Goal: Task Accomplishment & Management: Complete application form

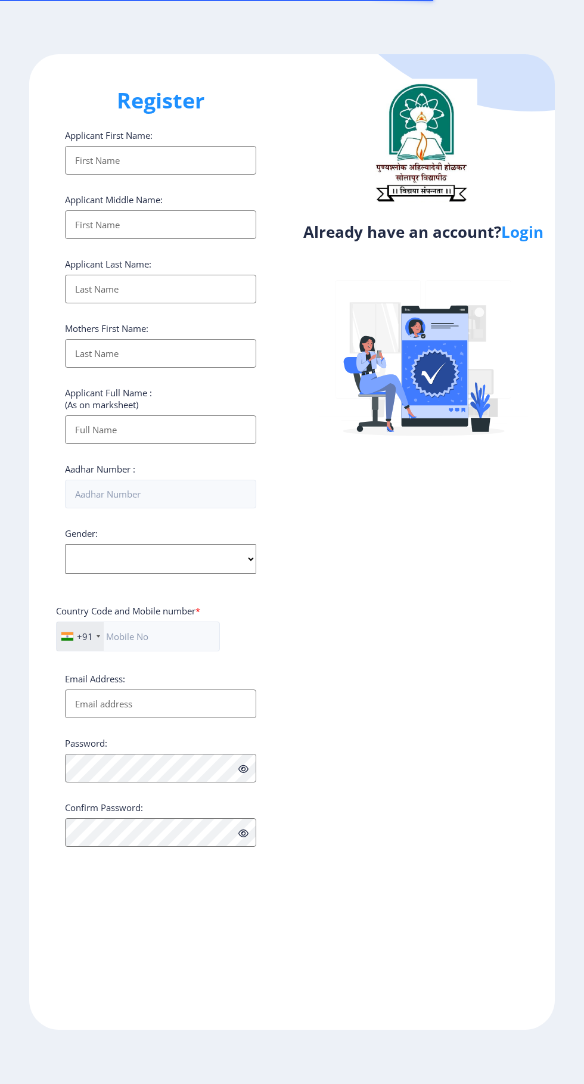
select select
click at [537, 235] on link "Login" at bounding box center [522, 231] width 42 height 21
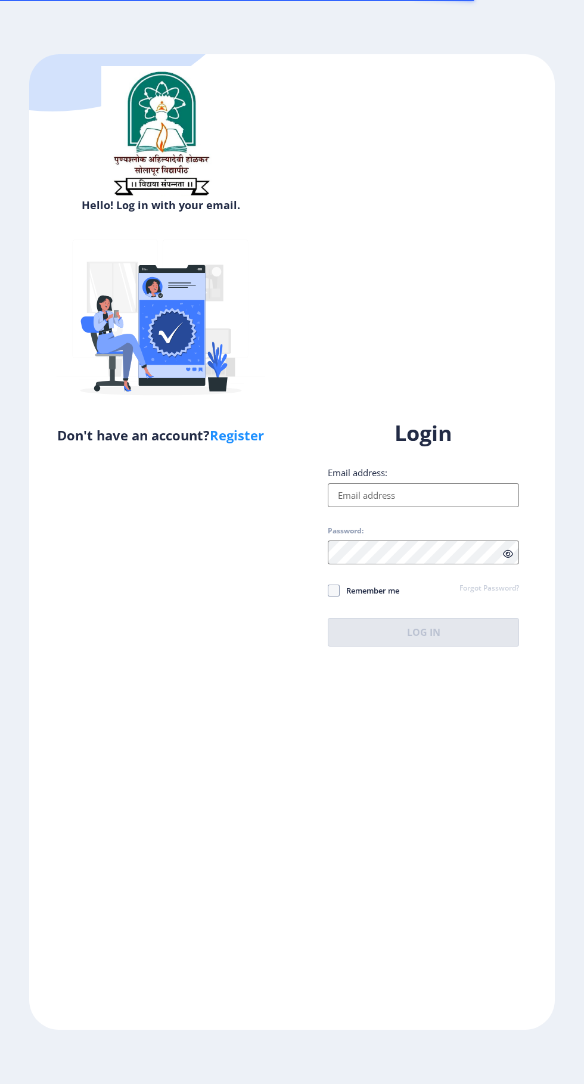
click at [433, 507] on input "Email address:" at bounding box center [423, 495] width 191 height 24
type input "[EMAIL_ADDRESS][DOMAIN_NAME]"
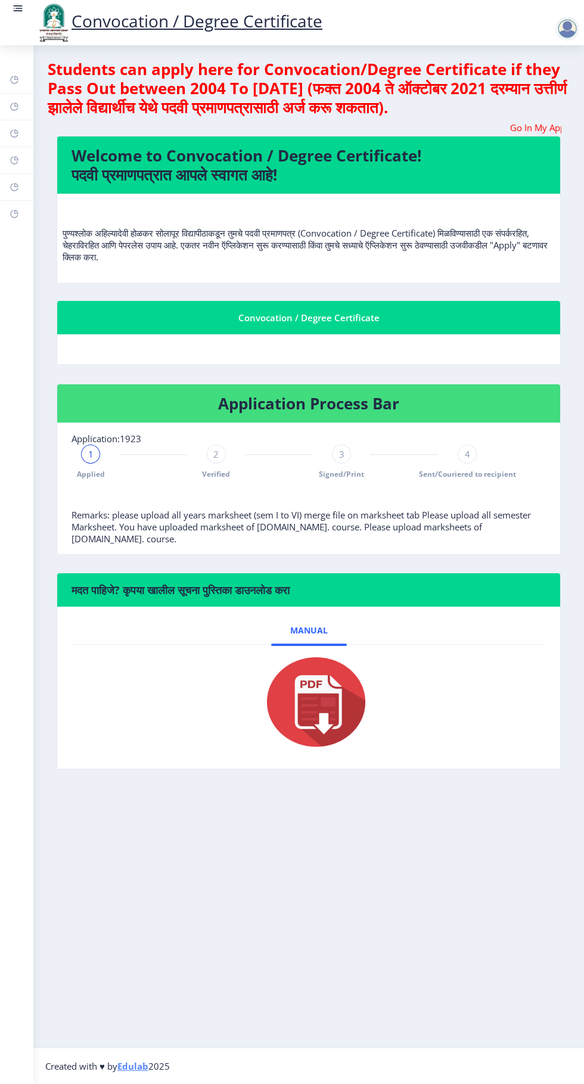
click at [14, 133] on rect at bounding box center [15, 134] width 10 height 10
select select
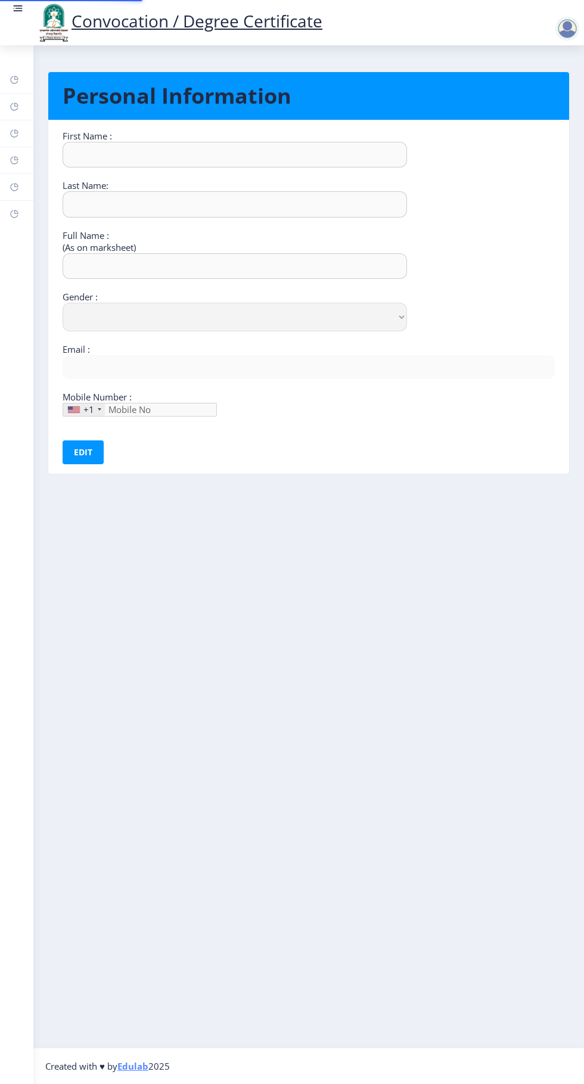
type input "[PERSON_NAME]"
type input "KULKARNI"
type input "[PERSON_NAME] RAMKRUSHANA KULKARNI"
select select "[DEMOGRAPHIC_DATA]"
type input "[EMAIL_ADDRESS][DOMAIN_NAME]"
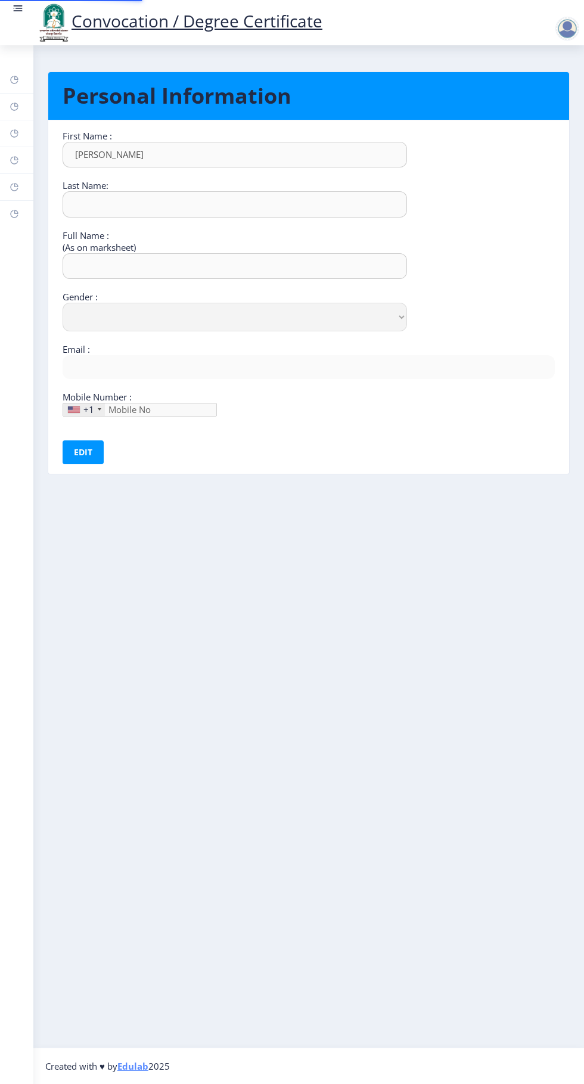
type input "9922032503"
click at [16, 158] on rect at bounding box center [15, 161] width 10 height 10
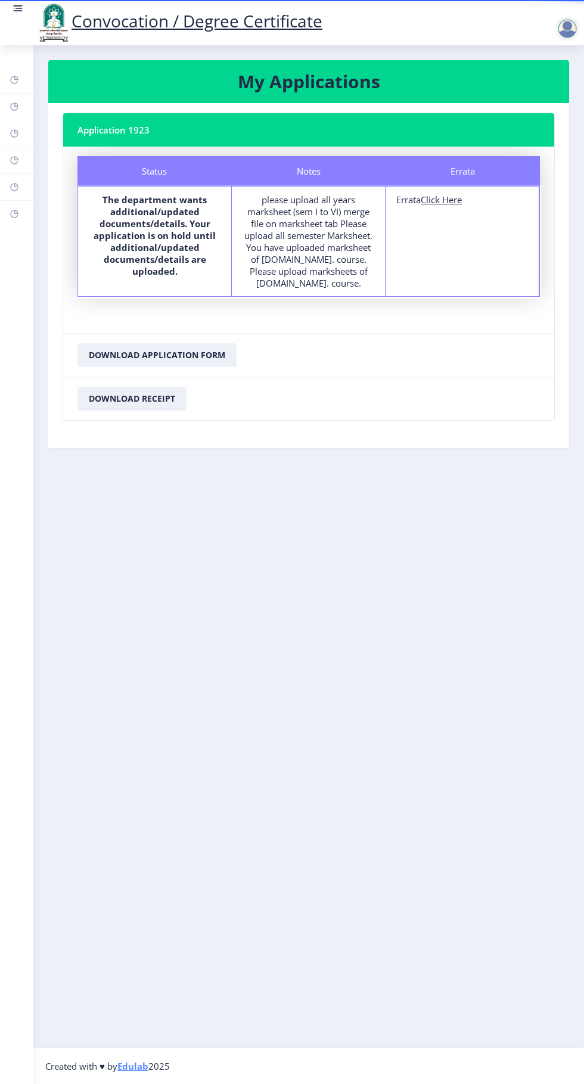
click at [449, 204] on u "Click Here" at bounding box center [441, 200] width 41 height 12
select select
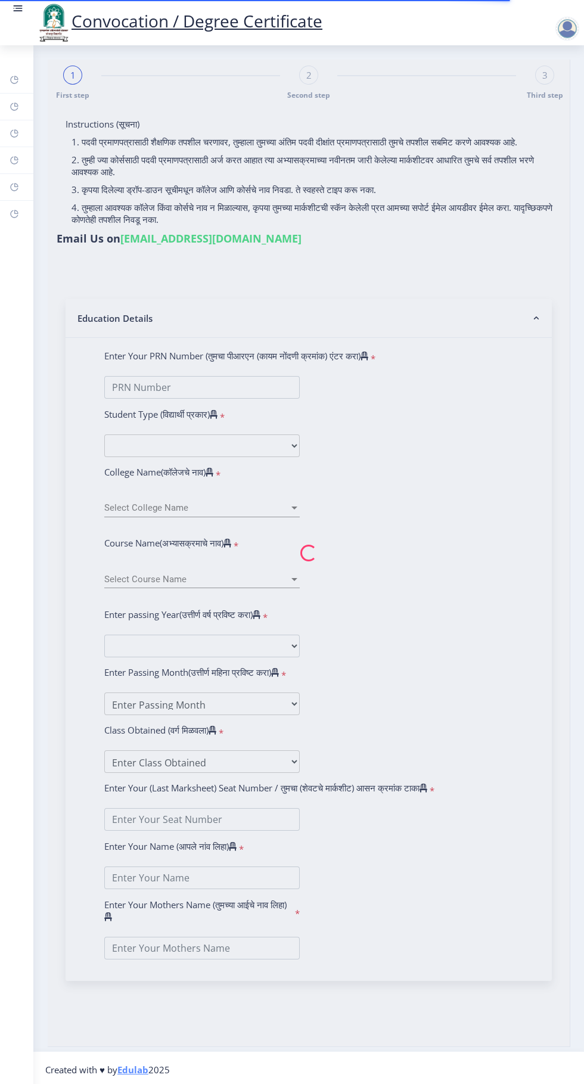
type input "[PERSON_NAME] RAMKRUSHANA KULKARNI"
type input "Jayshri"
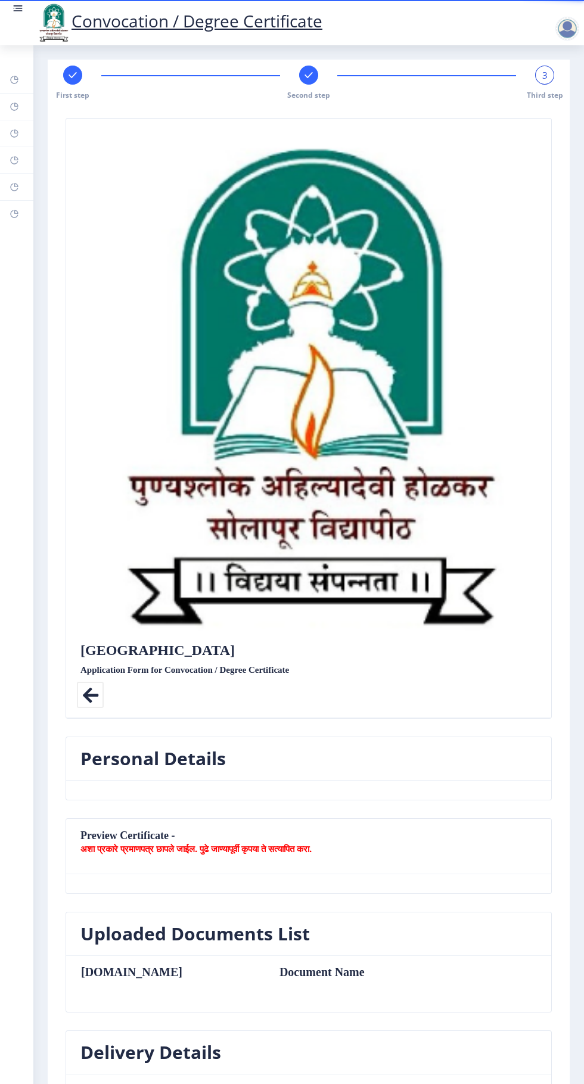
click at [299, 75] on div at bounding box center [308, 75] width 19 height 19
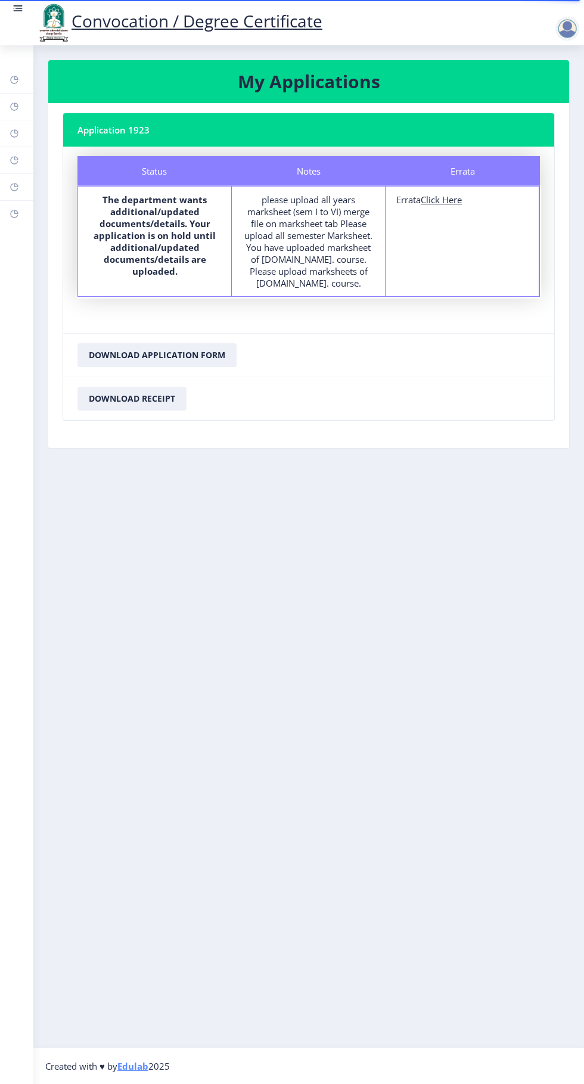
select select
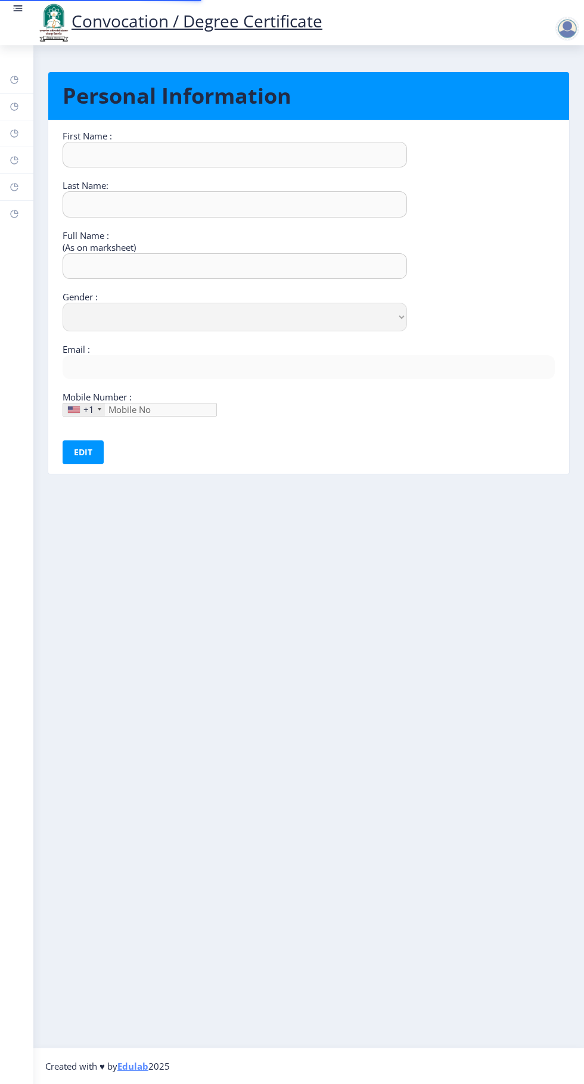
type input "[PERSON_NAME]"
type input "KULKARNI"
type input "[PERSON_NAME] RAMKRUSHANA KULKARNI"
select select "[DEMOGRAPHIC_DATA]"
type input "[EMAIL_ADDRESS][DOMAIN_NAME]"
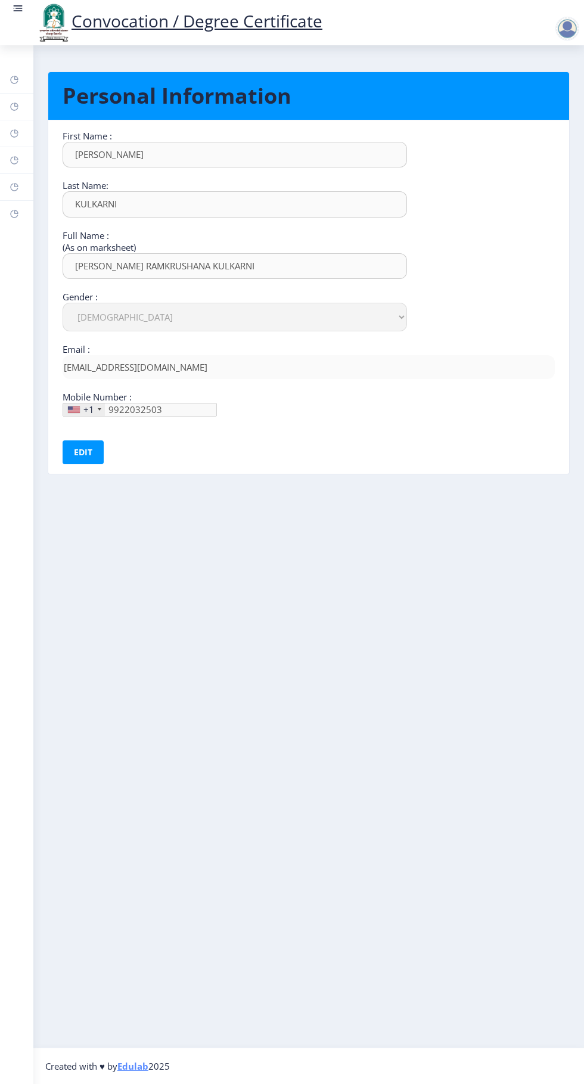
type input "992-203-25"
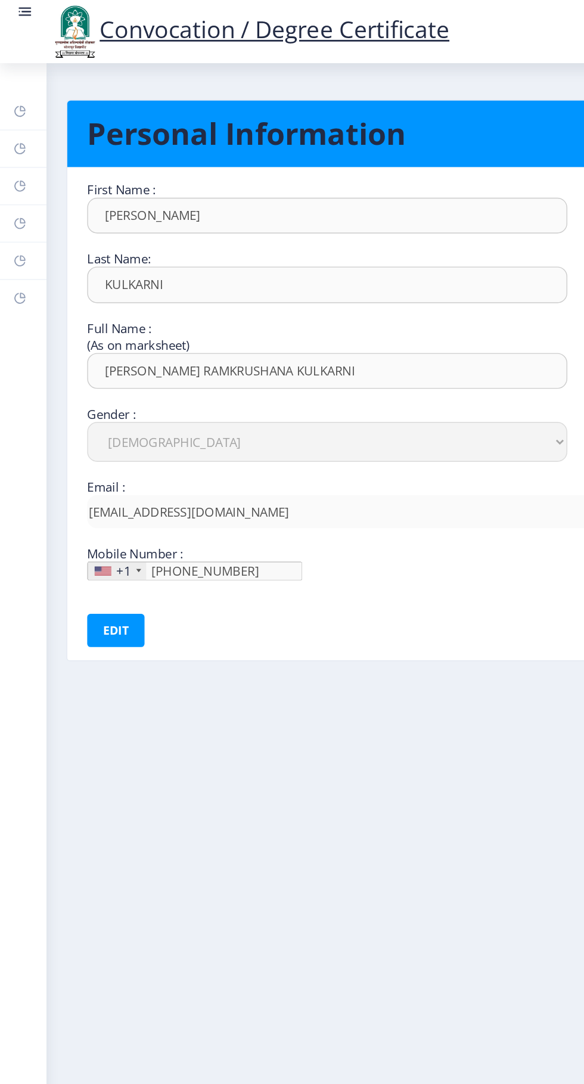
click at [25, 79] on link "Dashboard" at bounding box center [16, 80] width 33 height 26
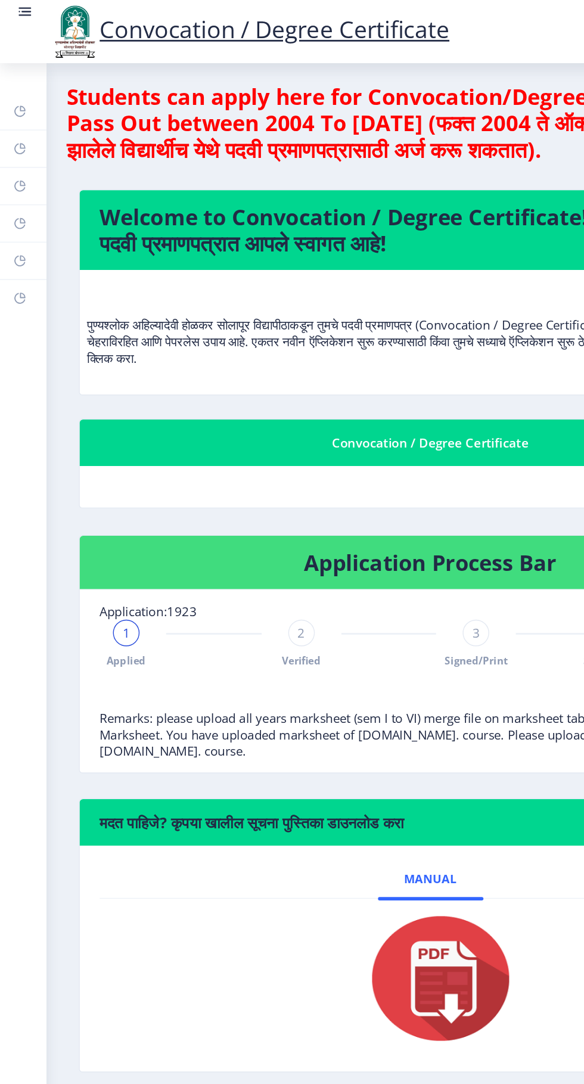
click at [207, 454] on div "2" at bounding box center [216, 454] width 19 height 19
click at [222, 464] on div "2 Verified" at bounding box center [216, 462] width 19 height 35
click at [91, 454] on rect at bounding box center [91, 454] width 12 height 12
click at [14, 80] on rect at bounding box center [15, 80] width 10 height 10
click at [20, 117] on link "Help/FAQ" at bounding box center [16, 107] width 33 height 26
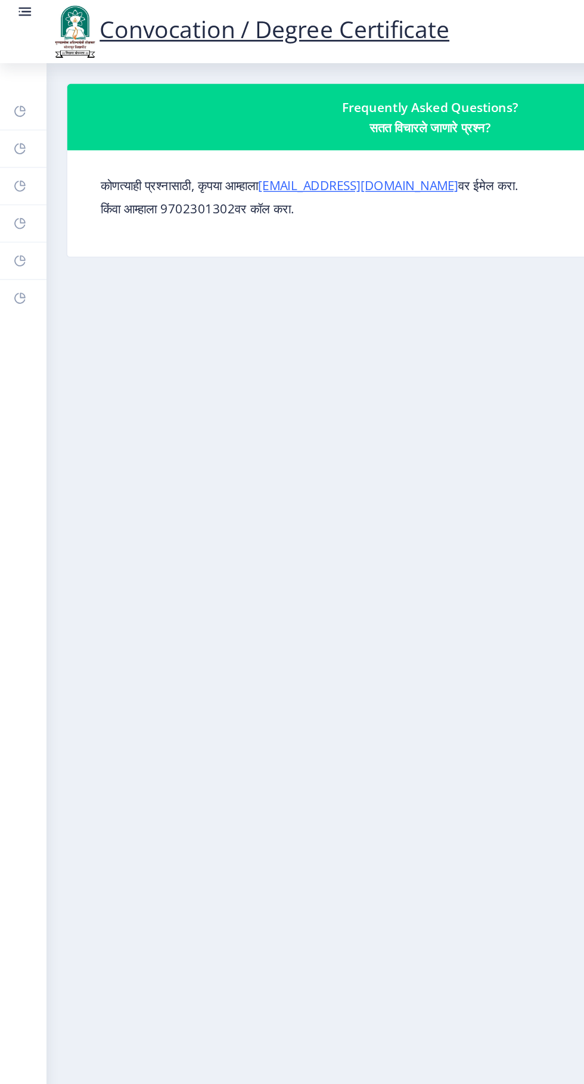
click at [26, 143] on link "Profile" at bounding box center [16, 133] width 33 height 26
select select
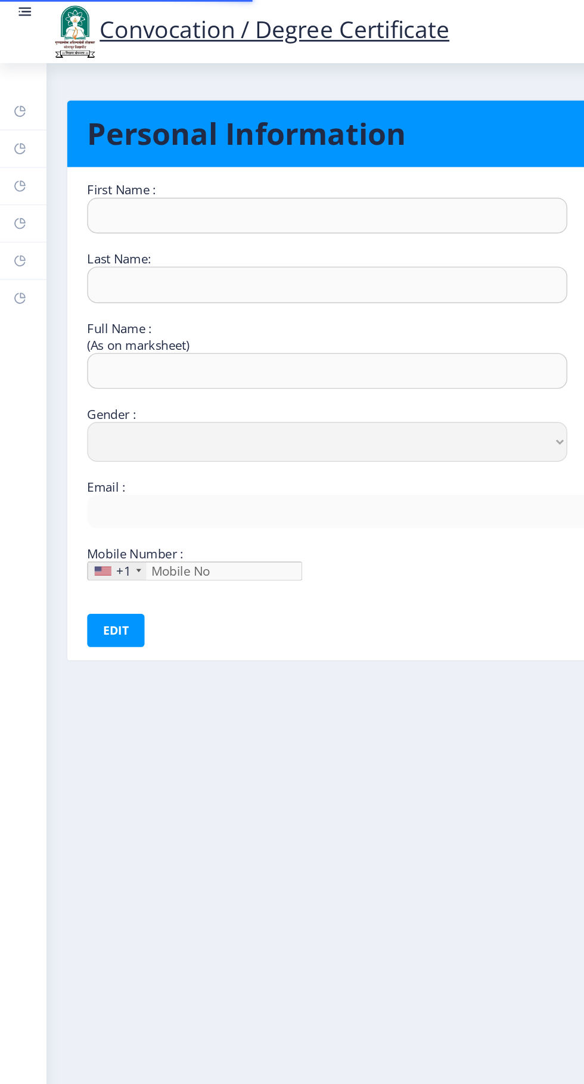
type input "[PERSON_NAME]"
type input "KULKARNI"
type input "[PERSON_NAME] RAMKRUSHANA KULKARNI"
select select "[DEMOGRAPHIC_DATA]"
type input "[EMAIL_ADDRESS][DOMAIN_NAME]"
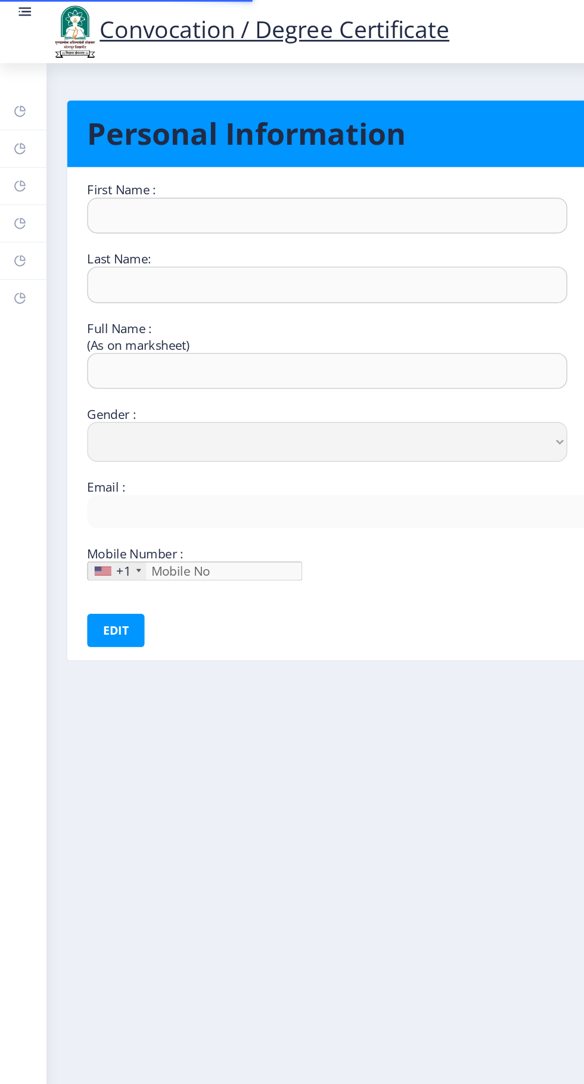
type input "9922032503"
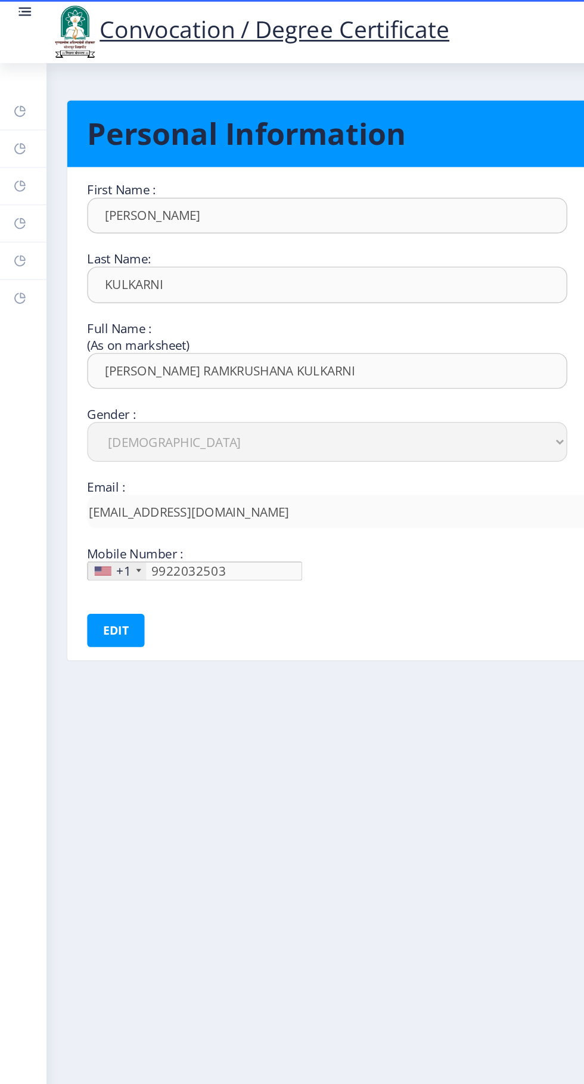
click at [16, 158] on rect at bounding box center [15, 161] width 10 height 10
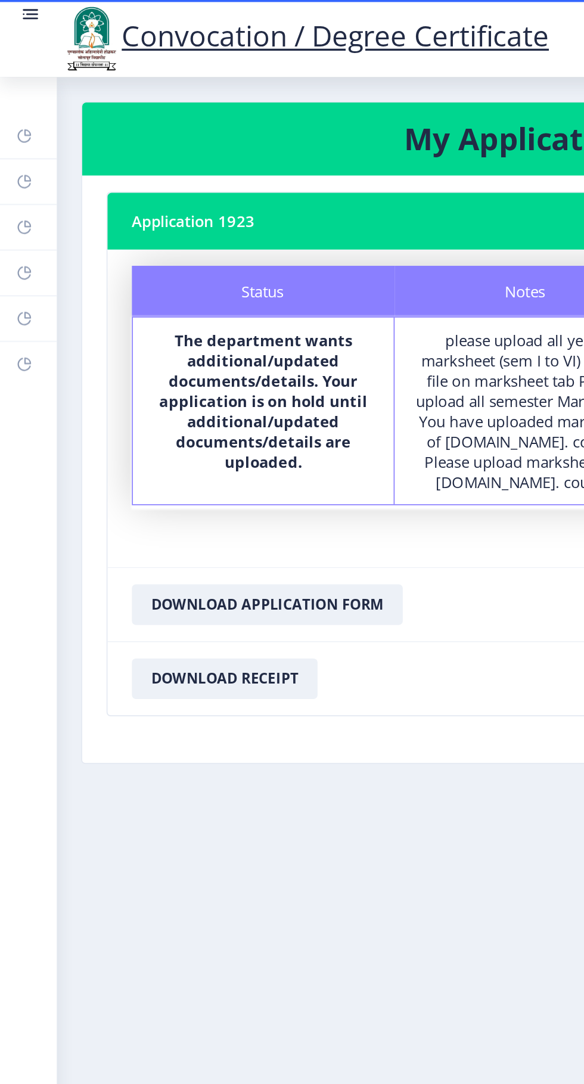
click at [14, 80] on rect at bounding box center [15, 80] width 10 height 10
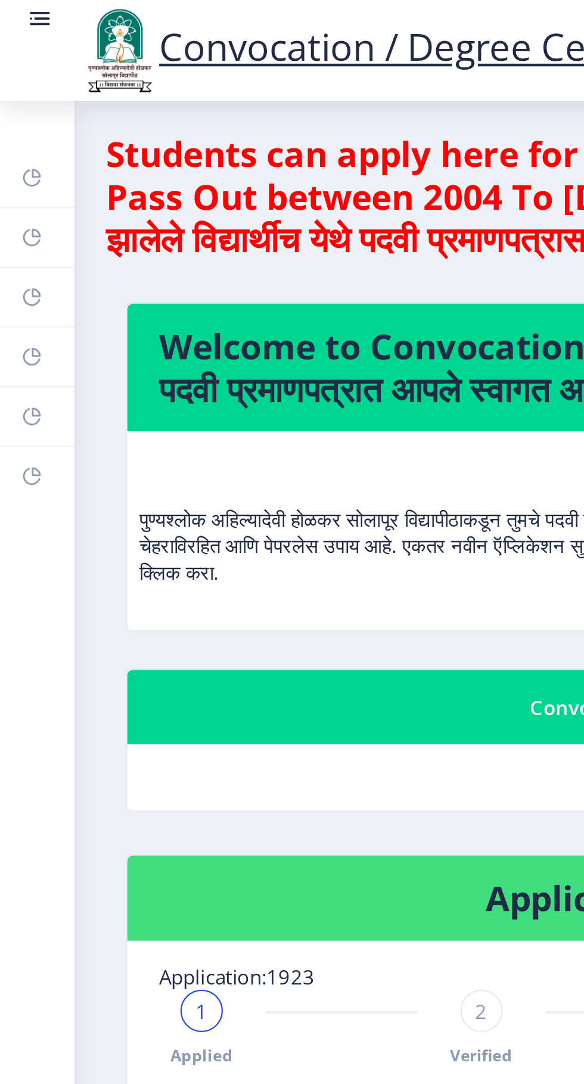
click at [17, 111] on icon at bounding box center [15, 107] width 10 height 12
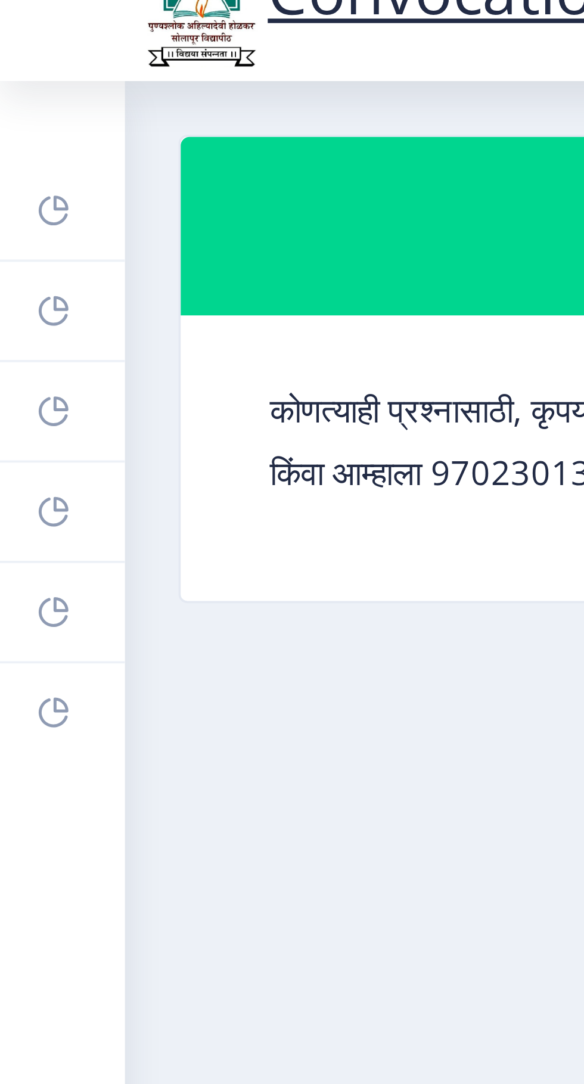
click at [18, 81] on rect at bounding box center [15, 80] width 10 height 10
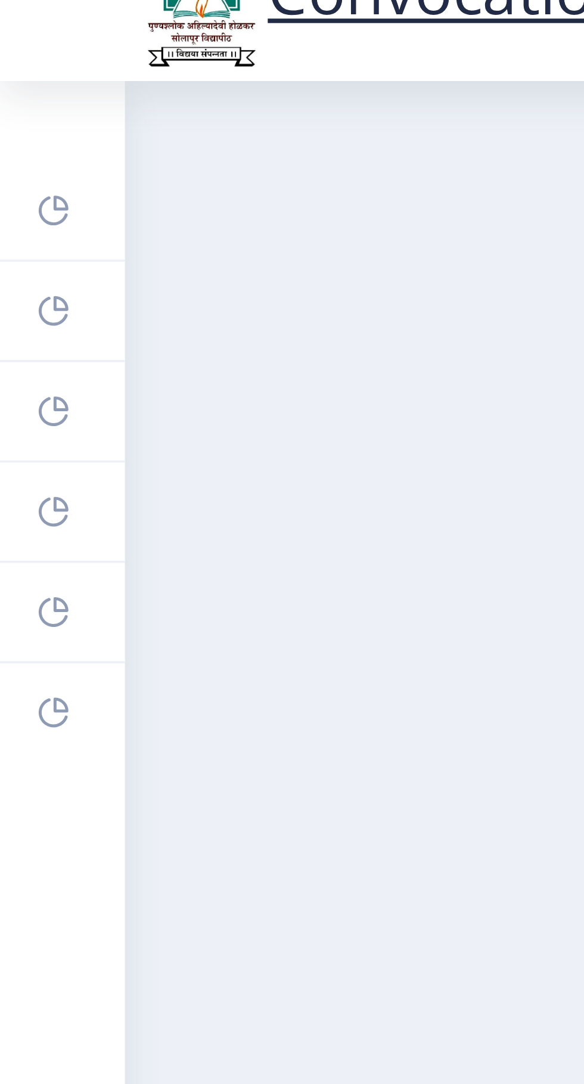
click at [13, 104] on rect at bounding box center [15, 107] width 10 height 10
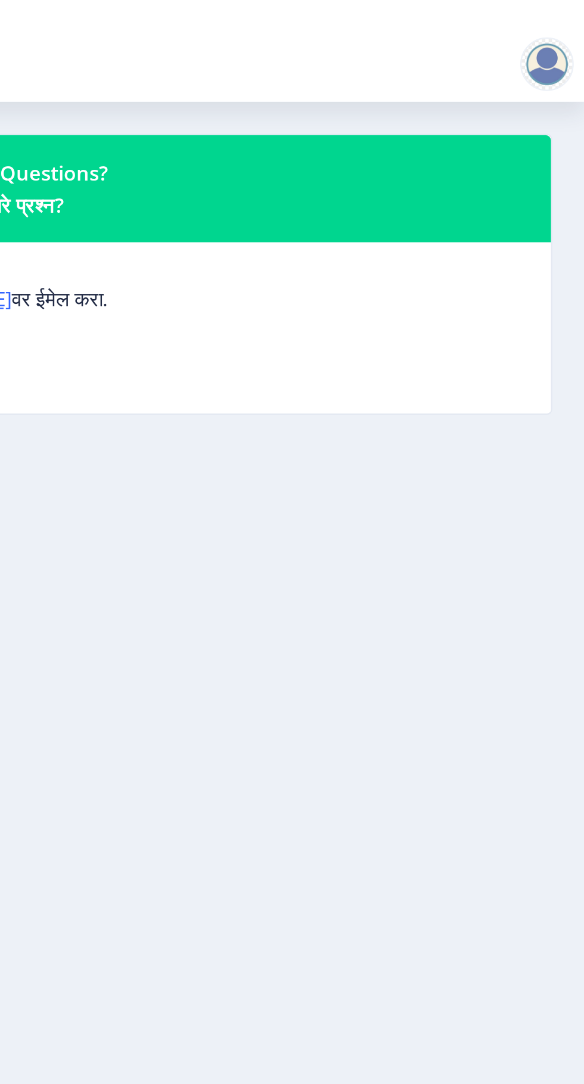
click at [565, 28] on div at bounding box center [567, 29] width 24 height 24
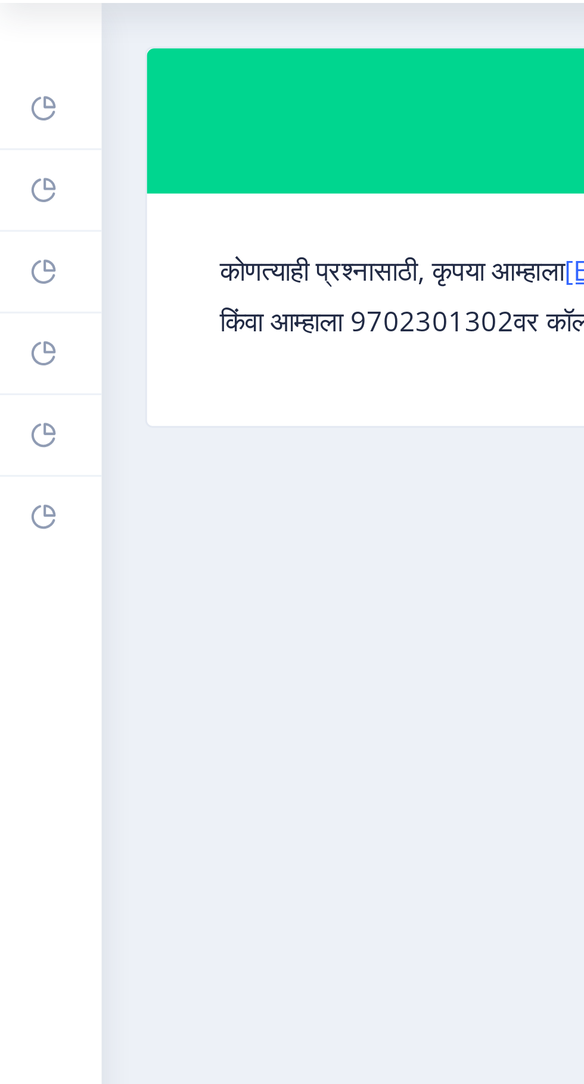
click at [24, 127] on link "Profile" at bounding box center [16, 133] width 33 height 26
select select
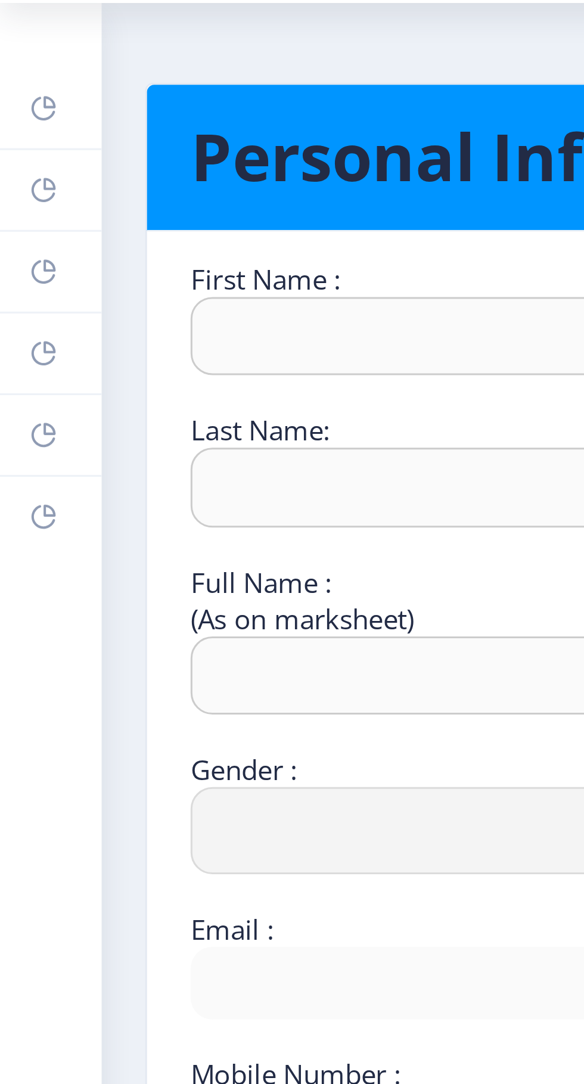
type input "[PERSON_NAME]"
type input "KULKARNI"
type input "[PERSON_NAME] RAMKRUSHANA KULKARNI"
select select "[DEMOGRAPHIC_DATA]"
type input "[EMAIL_ADDRESS][DOMAIN_NAME]"
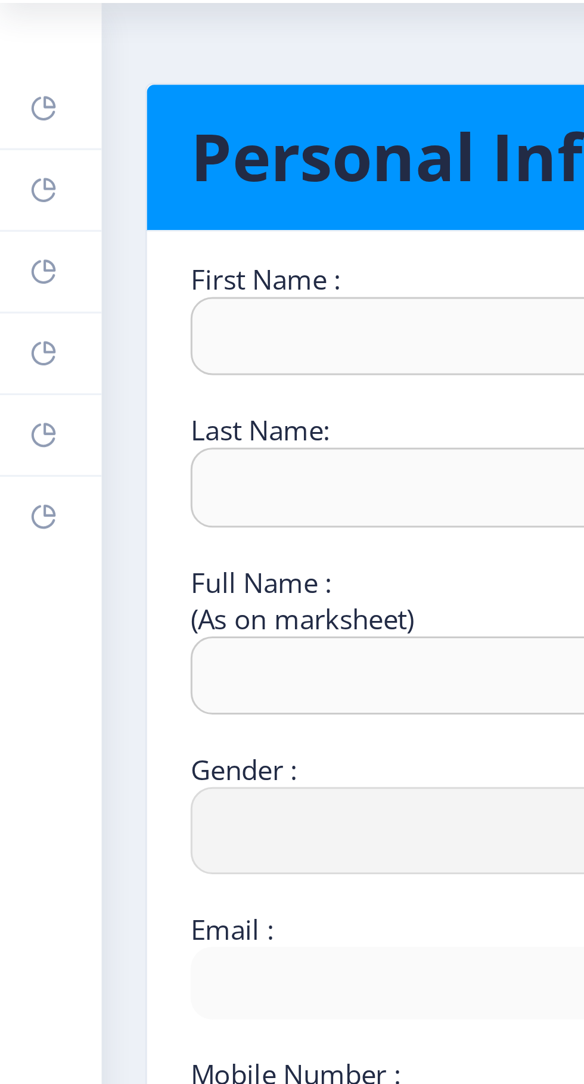
type input "9922032503"
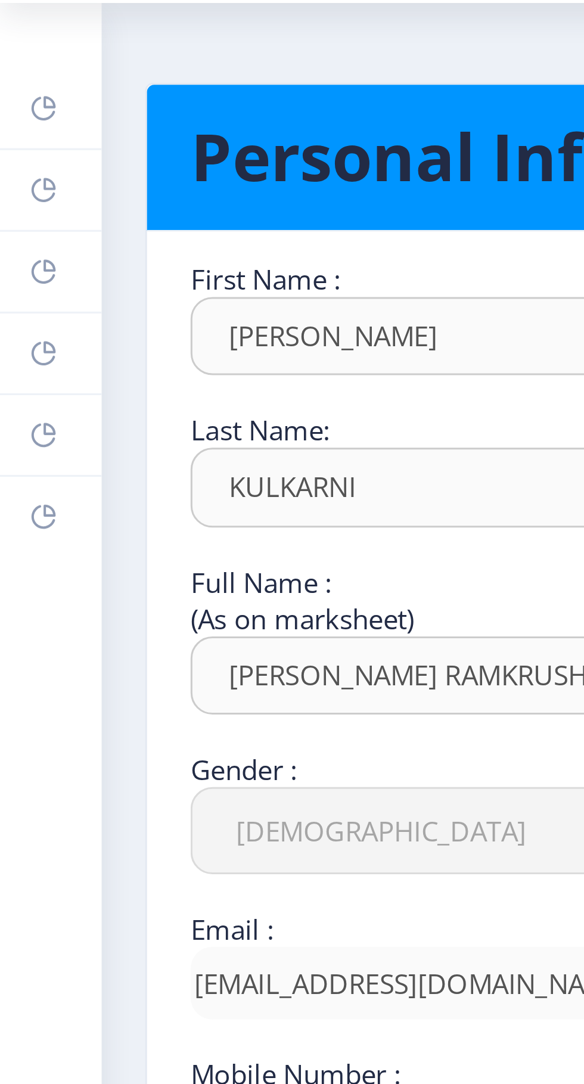
click at [15, 104] on rect at bounding box center [15, 107] width 10 height 10
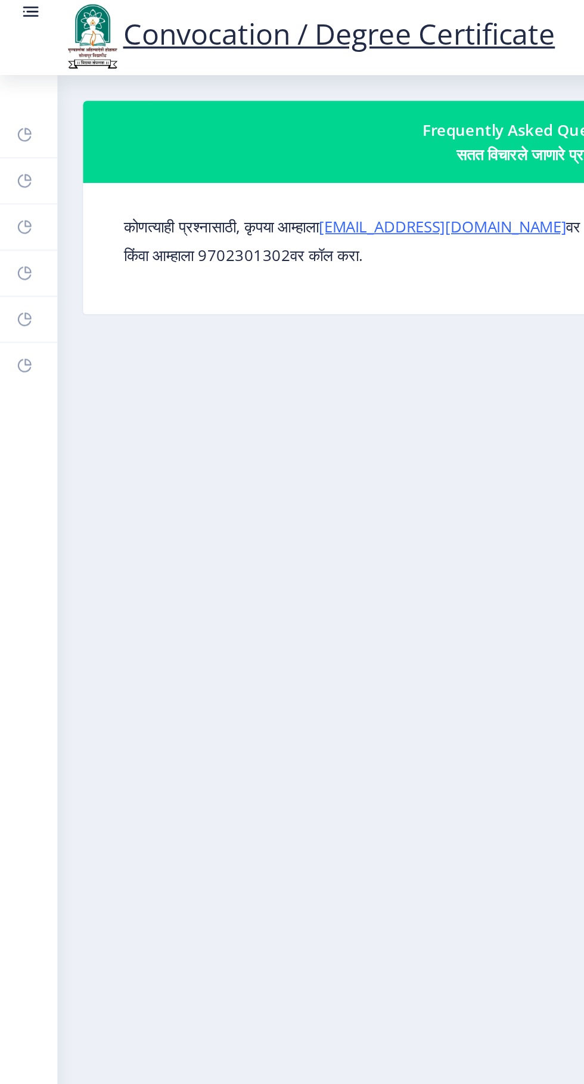
click at [23, 131] on link "Profile" at bounding box center [16, 133] width 33 height 26
select select
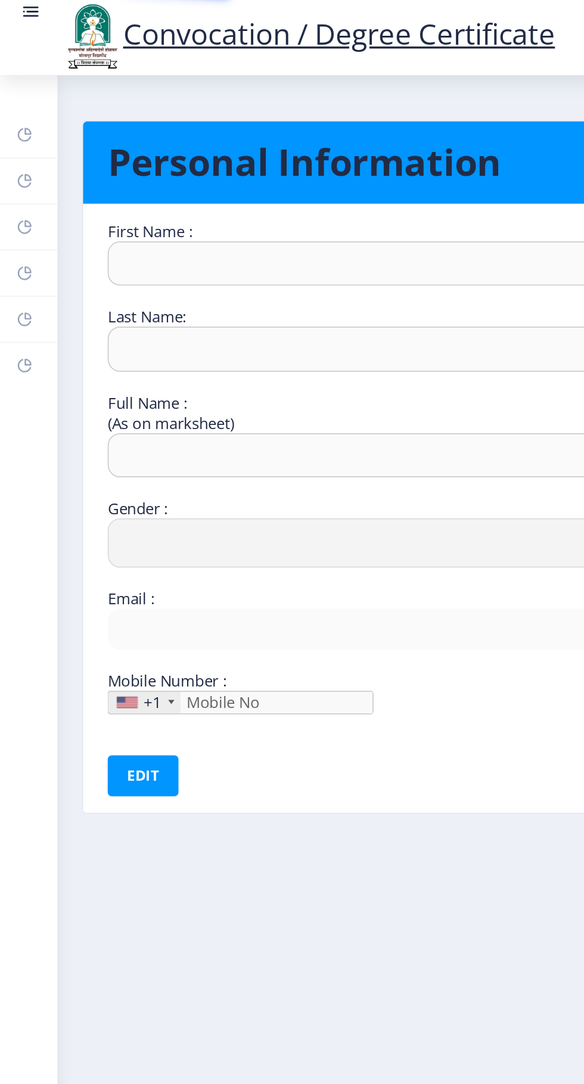
type input "[PERSON_NAME]"
type input "KULKARNI"
type input "[PERSON_NAME] RAMKRUSHANA KULKARNI"
select select "[DEMOGRAPHIC_DATA]"
type input "[EMAIL_ADDRESS][DOMAIN_NAME]"
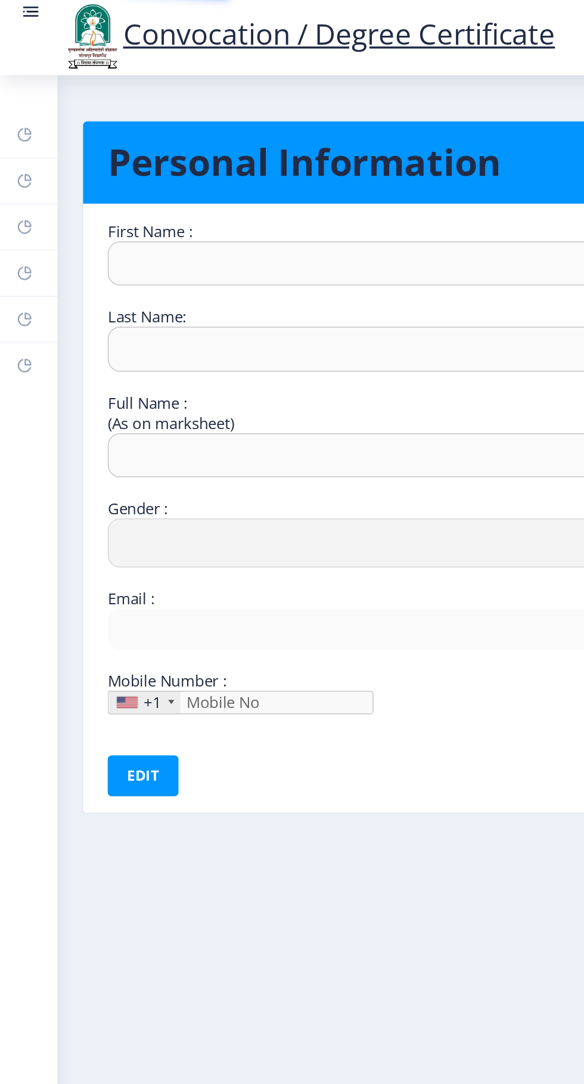
type input "9922032503"
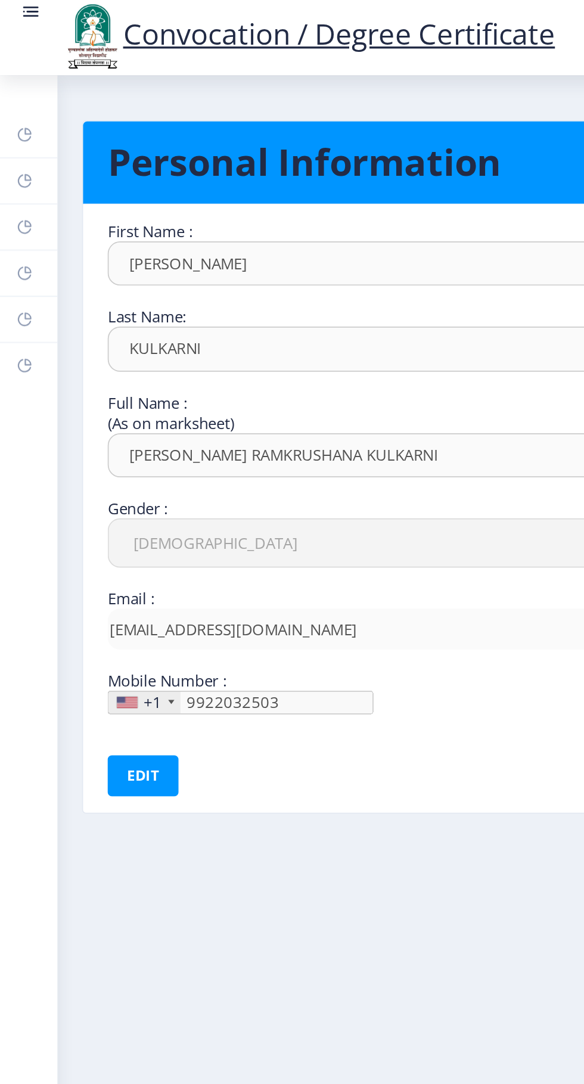
click at [28, 157] on link "Myapplication" at bounding box center [16, 160] width 33 height 26
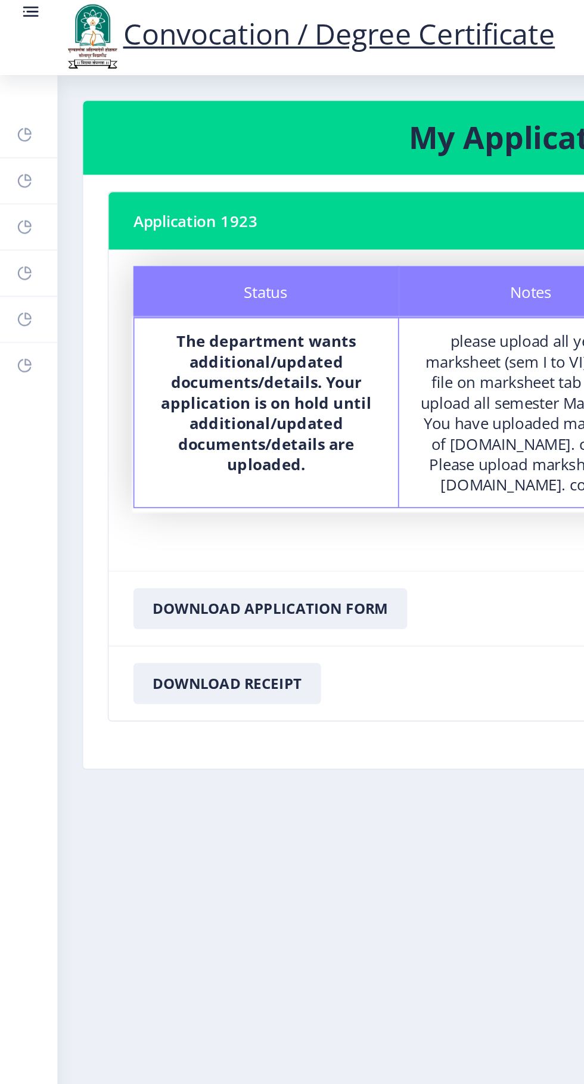
click at [20, 192] on link "Payment issue" at bounding box center [16, 187] width 33 height 26
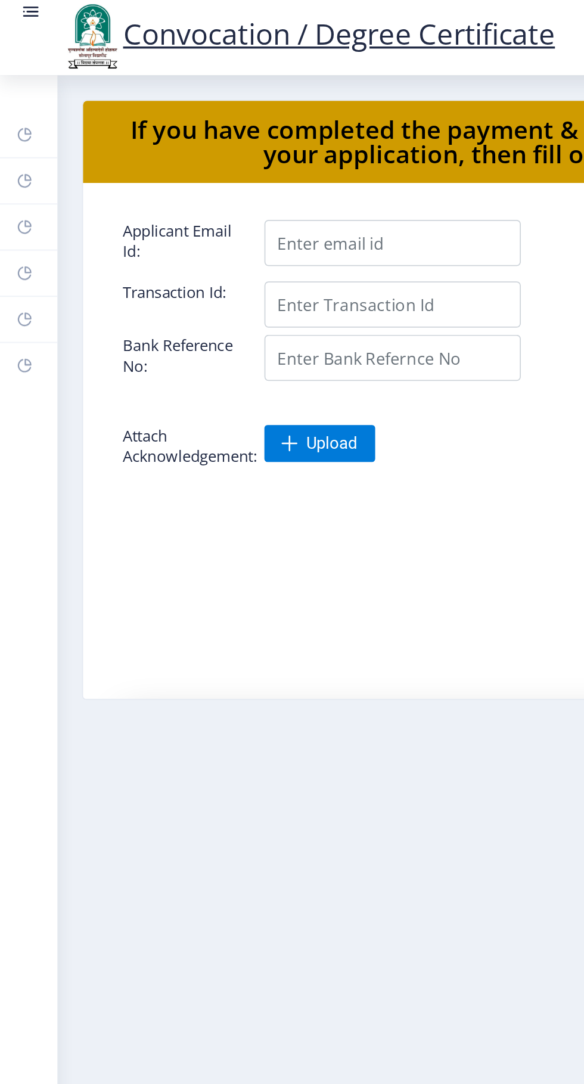
click at [16, 212] on rect at bounding box center [15, 214] width 10 height 10
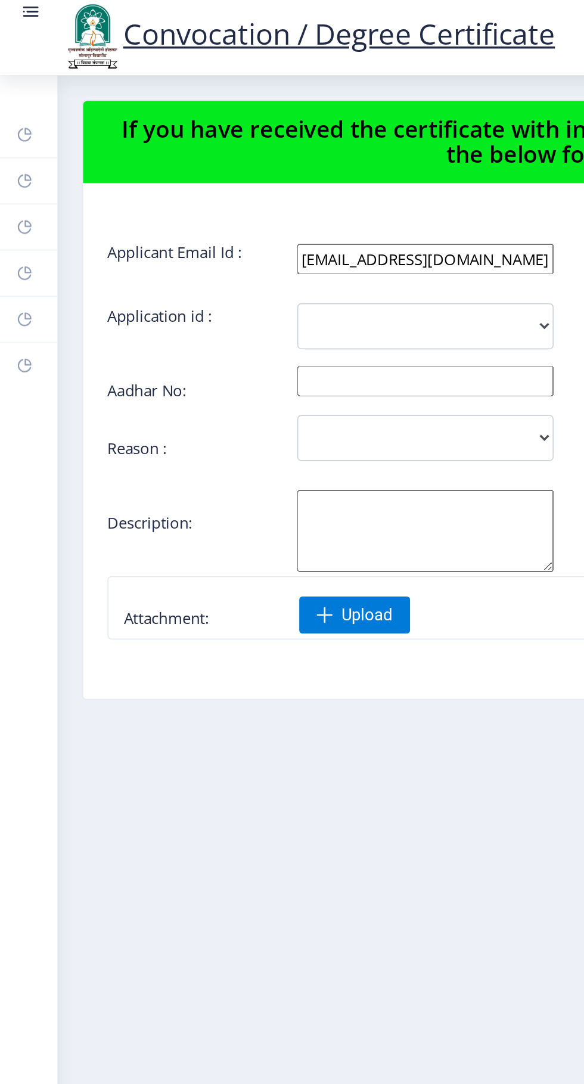
click at [21, 135] on link "Profile" at bounding box center [16, 133] width 33 height 26
select select
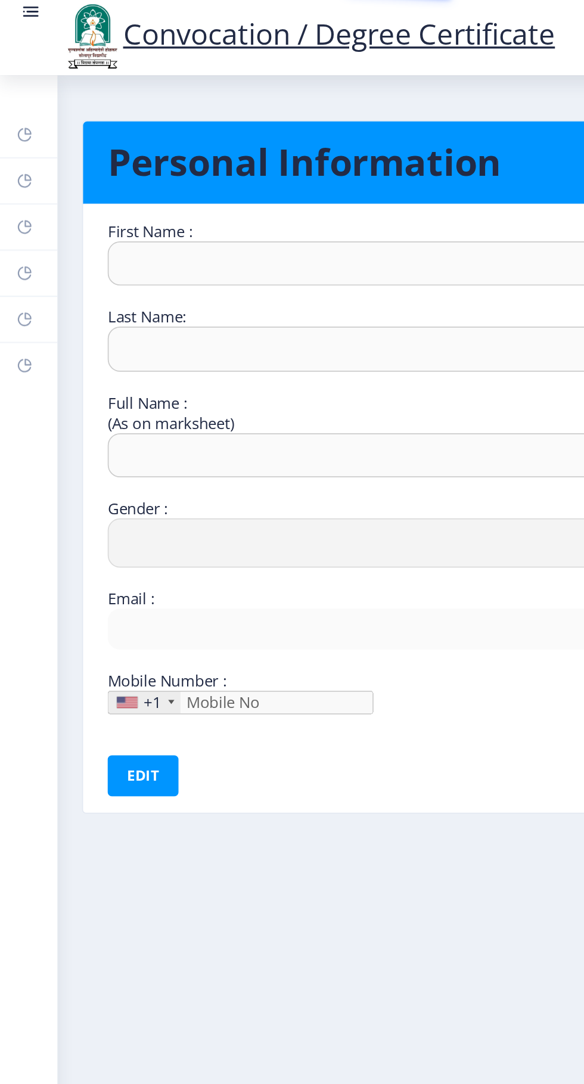
type input "[PERSON_NAME]"
type input "KULKARNI"
type input "[PERSON_NAME] RAMKRUSHANA KULKARNI"
select select "[DEMOGRAPHIC_DATA]"
type input "[EMAIL_ADDRESS][DOMAIN_NAME]"
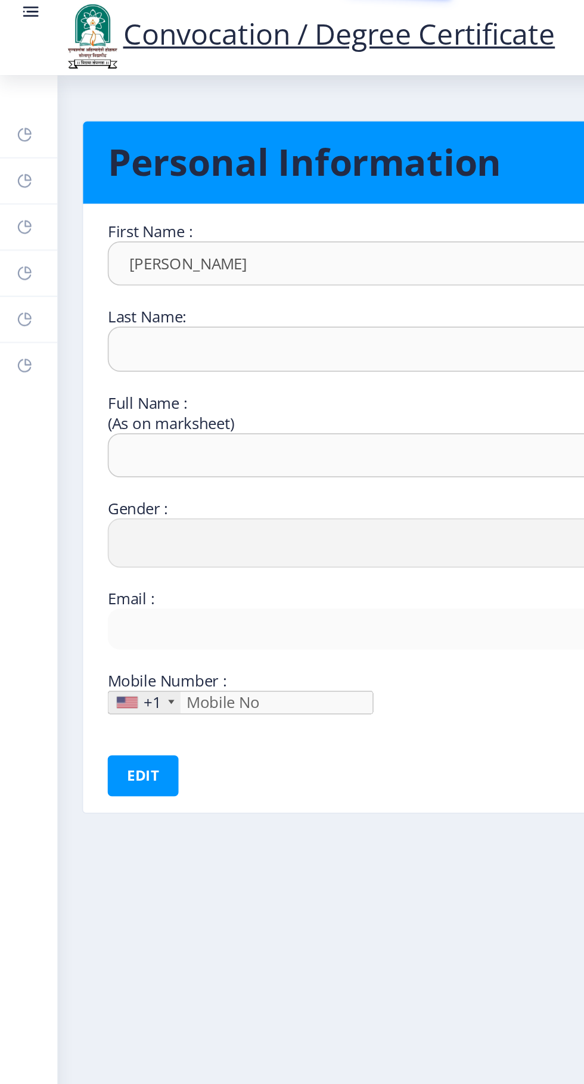
type input "9922032503"
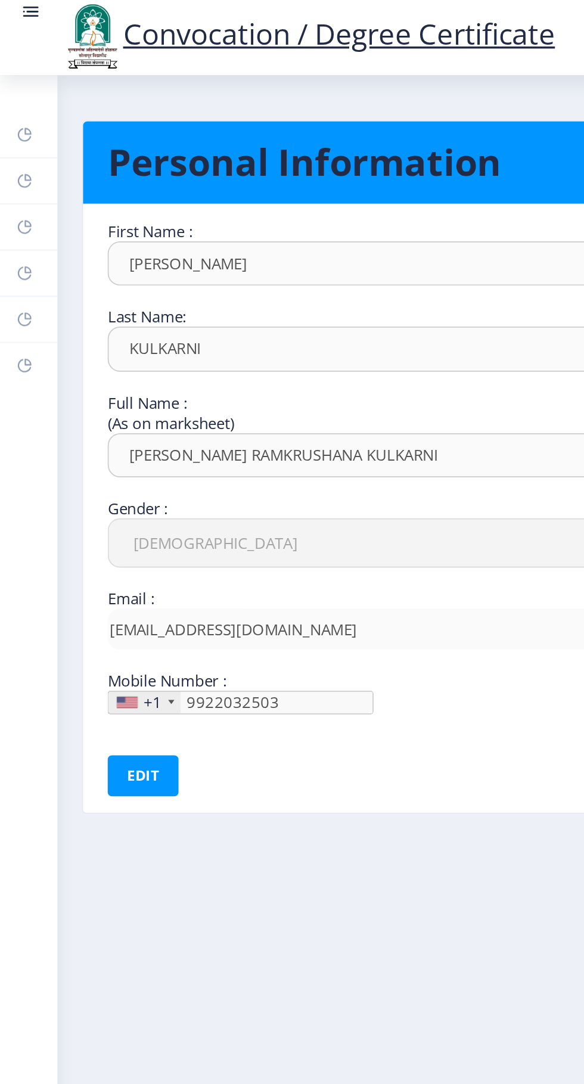
click at [26, 132] on link "Profile" at bounding box center [16, 133] width 33 height 26
click at [16, 104] on rect at bounding box center [15, 107] width 10 height 10
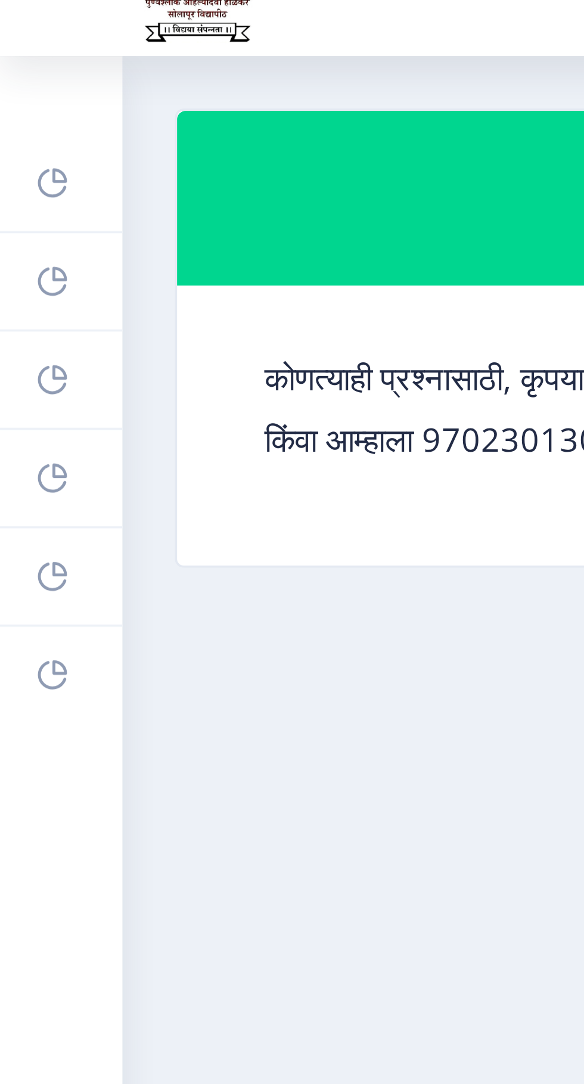
click at [14, 132] on icon at bounding box center [16, 131] width 4 height 4
select select
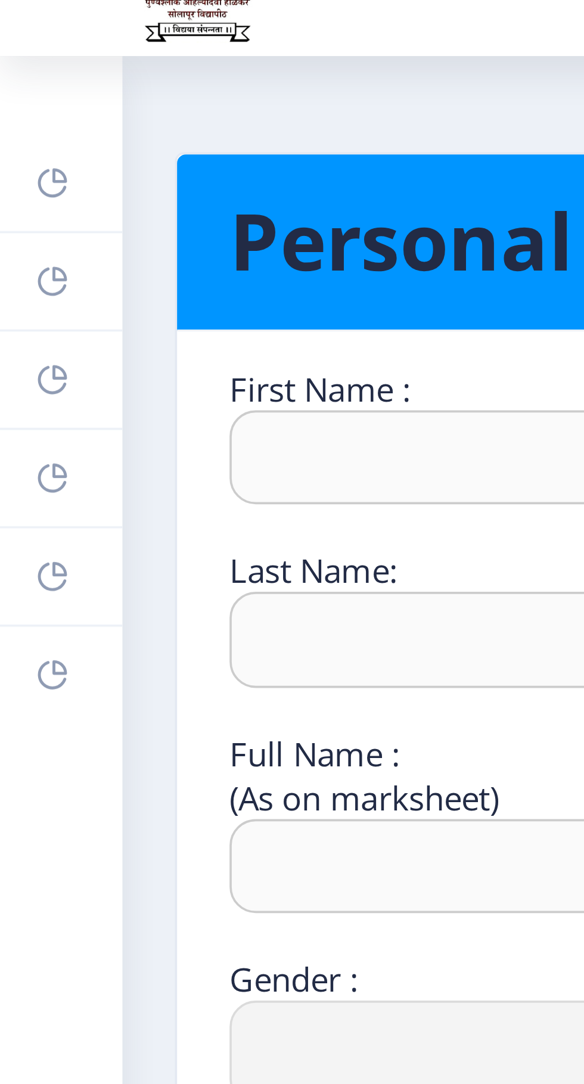
click at [11, 108] on icon at bounding box center [14, 107] width 8 height 8
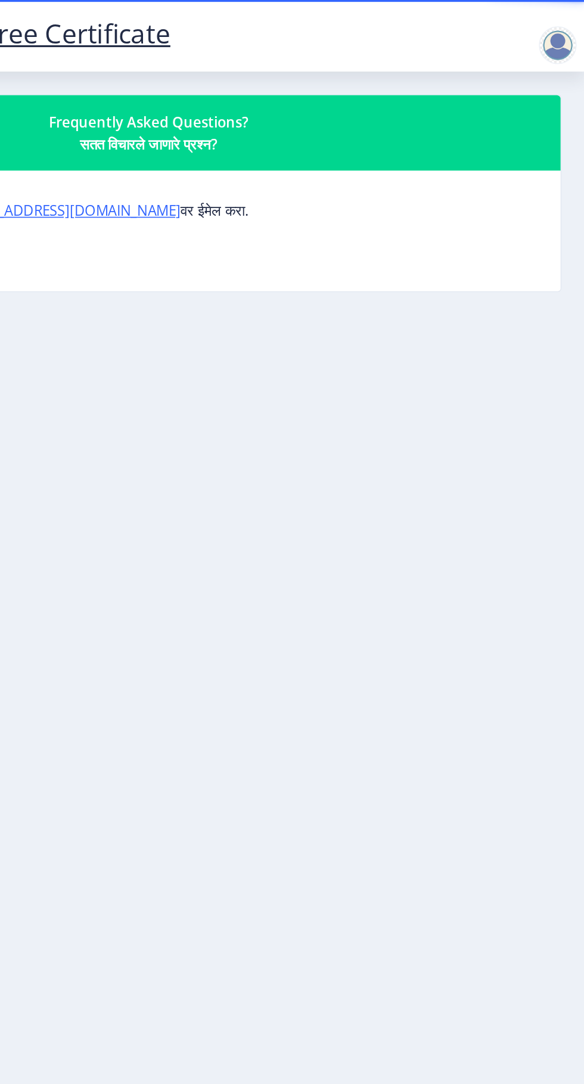
click at [565, 30] on div at bounding box center [567, 29] width 24 height 24
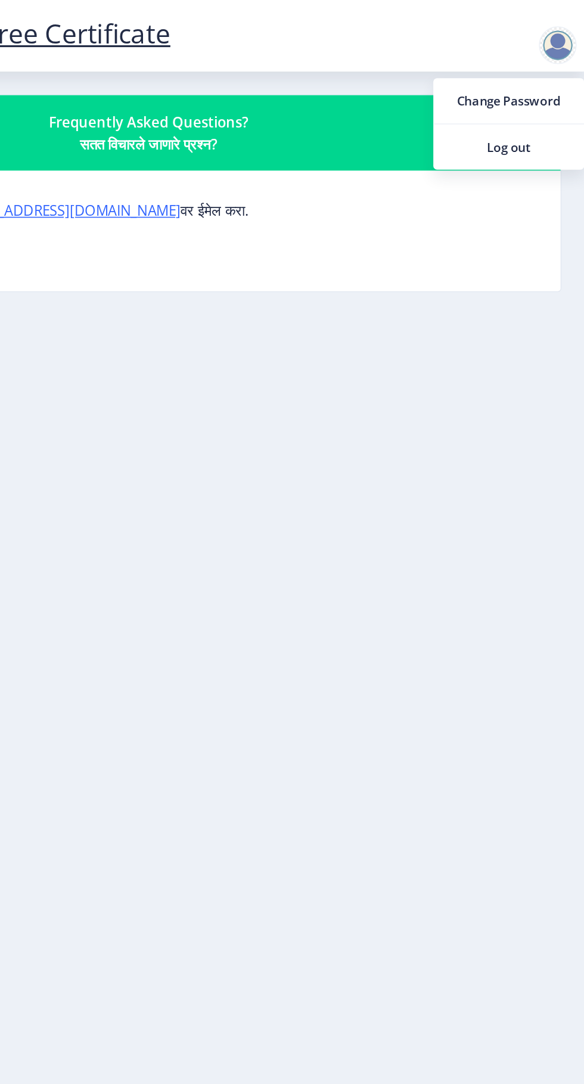
click at [552, 91] on span "Log out" at bounding box center [536, 93] width 76 height 14
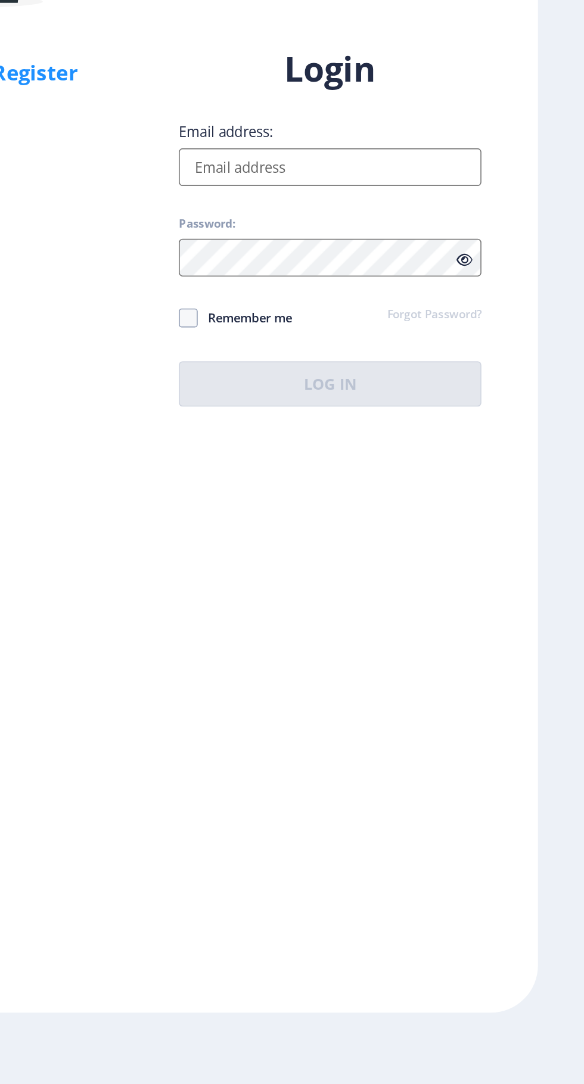
scroll to position [8, 0]
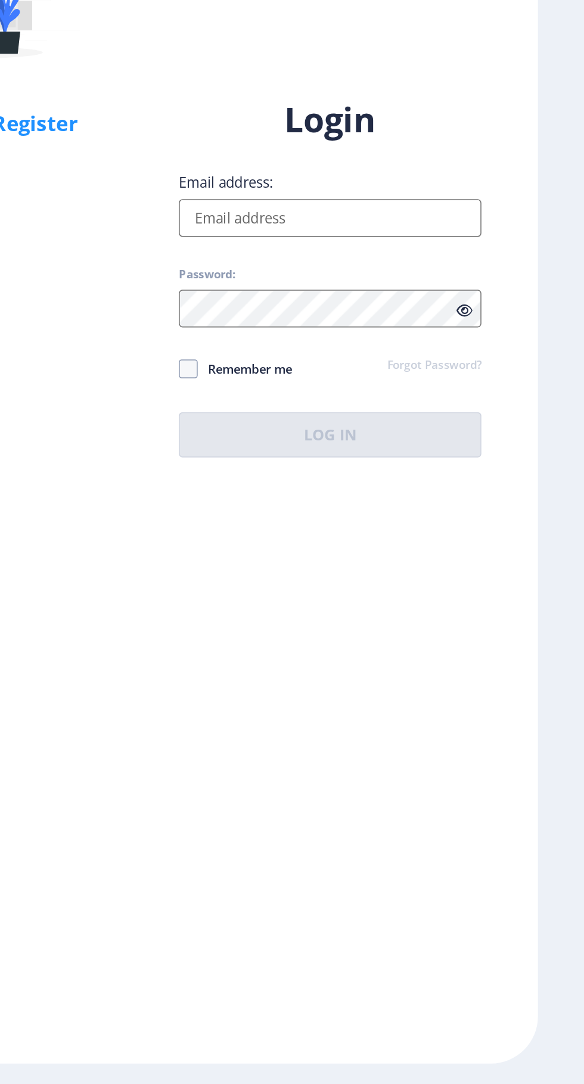
click at [424, 507] on input "Email address:" at bounding box center [423, 495] width 191 height 24
type input "m.r.kulkarni12@gmail.com"
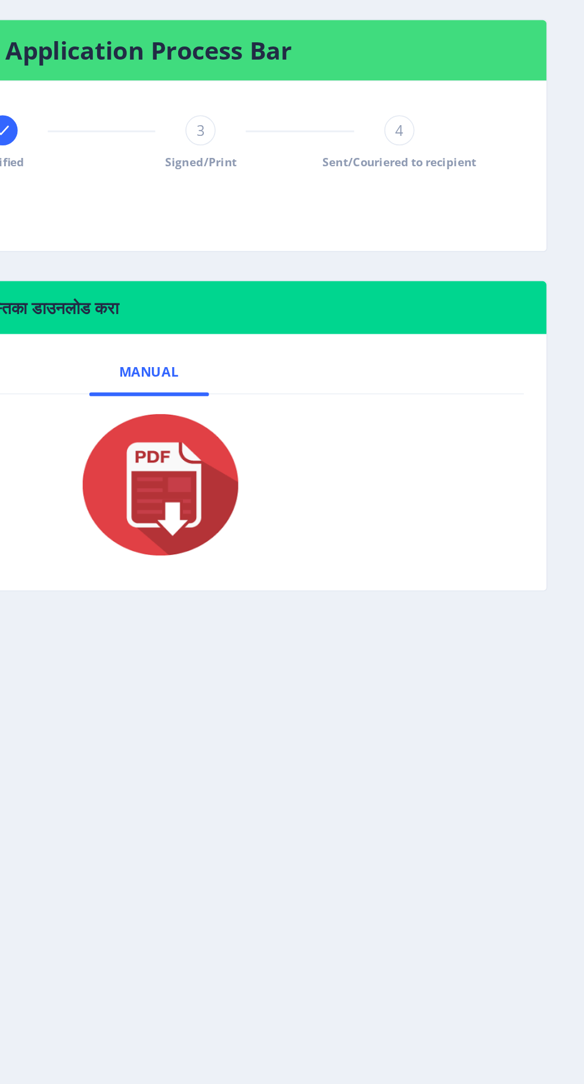
scroll to position [8, 0]
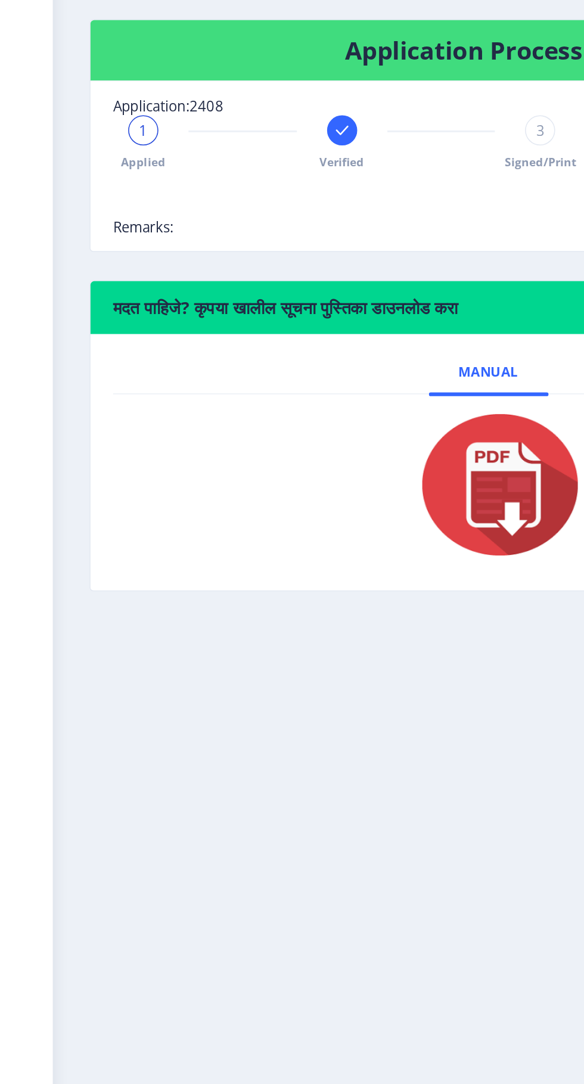
click at [91, 434] on span "1" at bounding box center [90, 440] width 5 height 12
click at [217, 437] on icon at bounding box center [216, 440] width 8 height 6
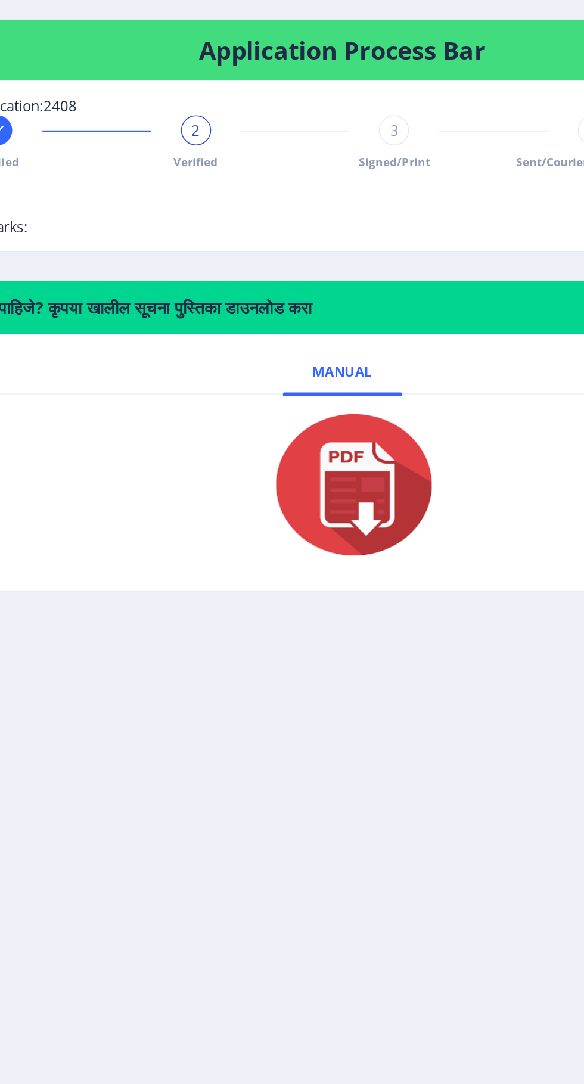
click at [214, 434] on span "2" at bounding box center [215, 440] width 5 height 12
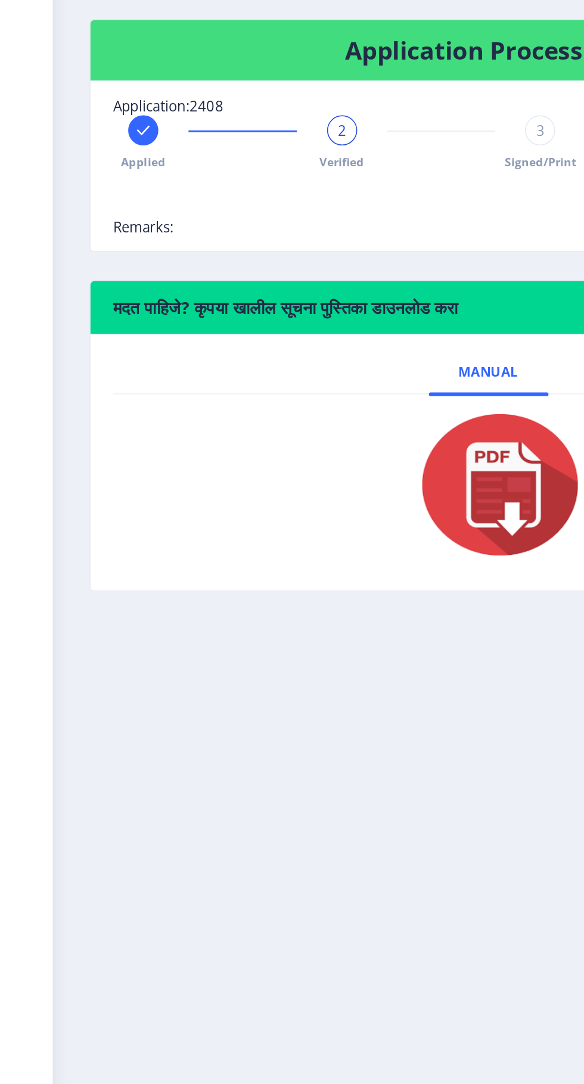
click at [216, 434] on span "2" at bounding box center [215, 440] width 5 height 12
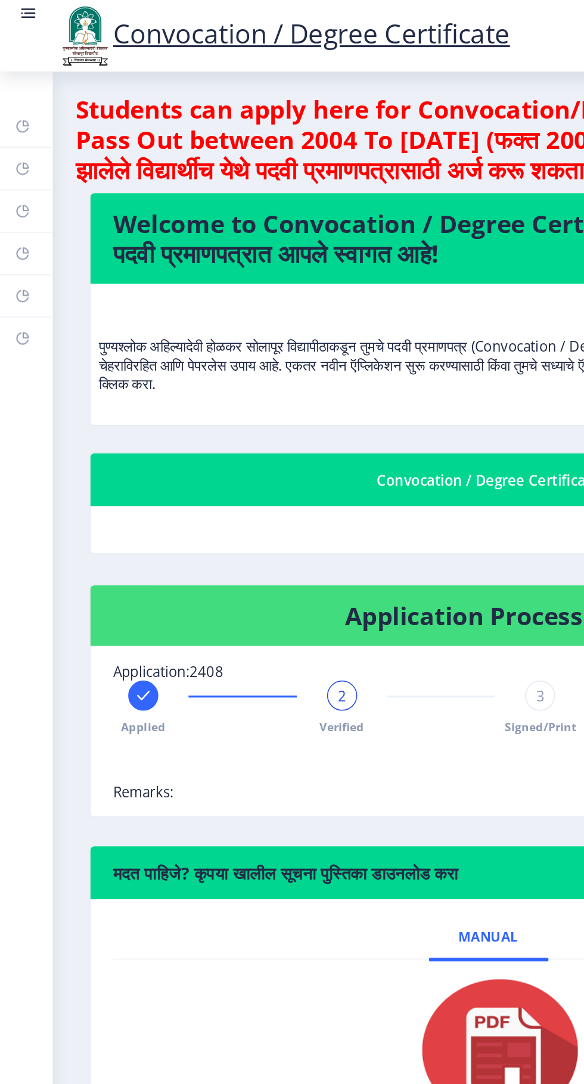
click at [20, 80] on link "Dashboard" at bounding box center [16, 80] width 33 height 26
click at [18, 107] on rect at bounding box center [15, 107] width 10 height 10
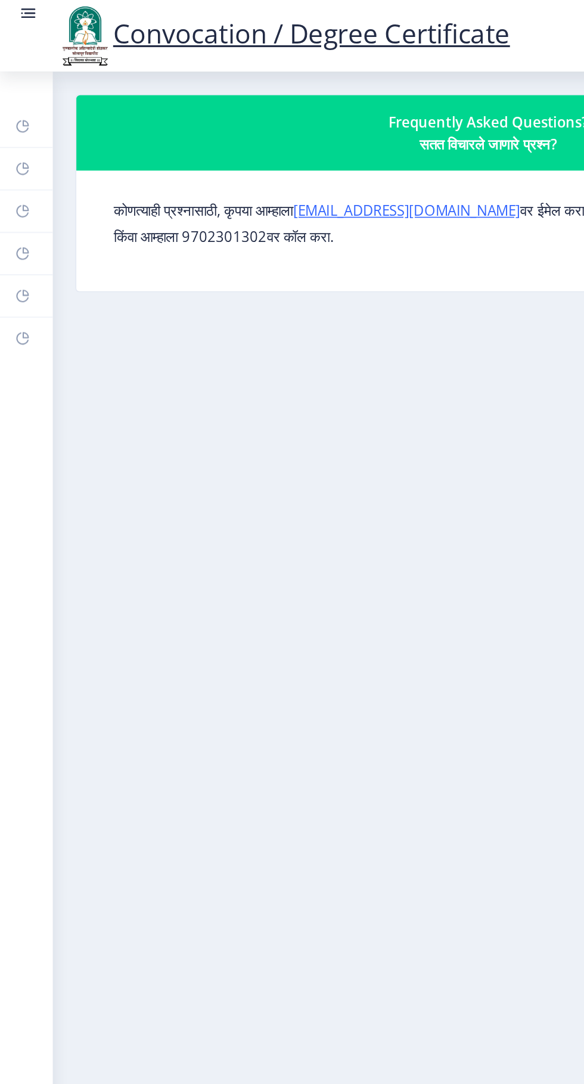
click at [21, 135] on link "Profile" at bounding box center [16, 133] width 33 height 26
select select
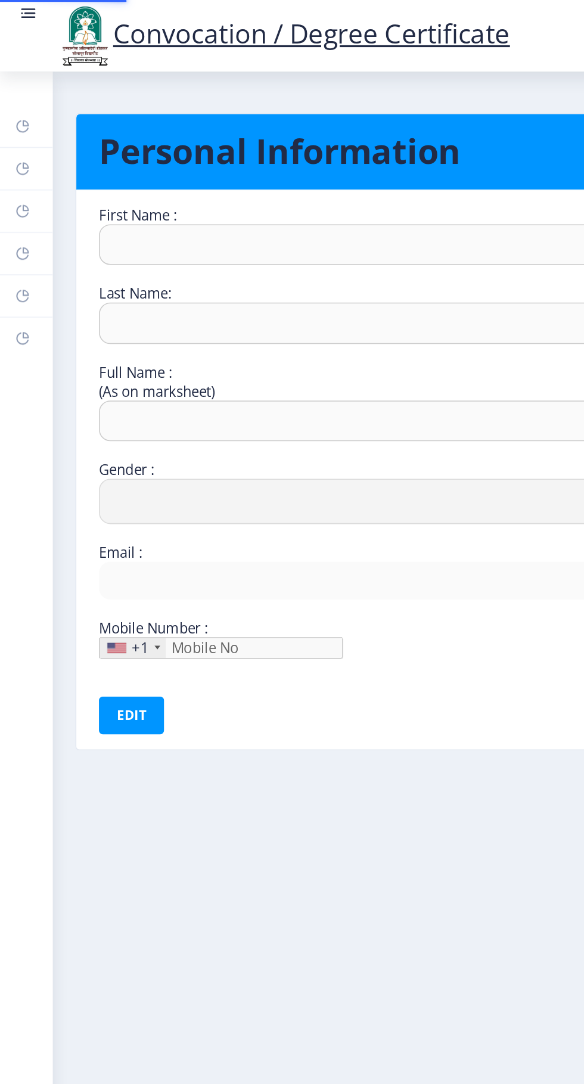
type input "[PERSON_NAME]"
type input "KULKARNI"
type input "MANGESH RAMKRUSHNA KULKARNI"
select select "[DEMOGRAPHIC_DATA]"
type input "m.r.kulkarni12@gmail.com"
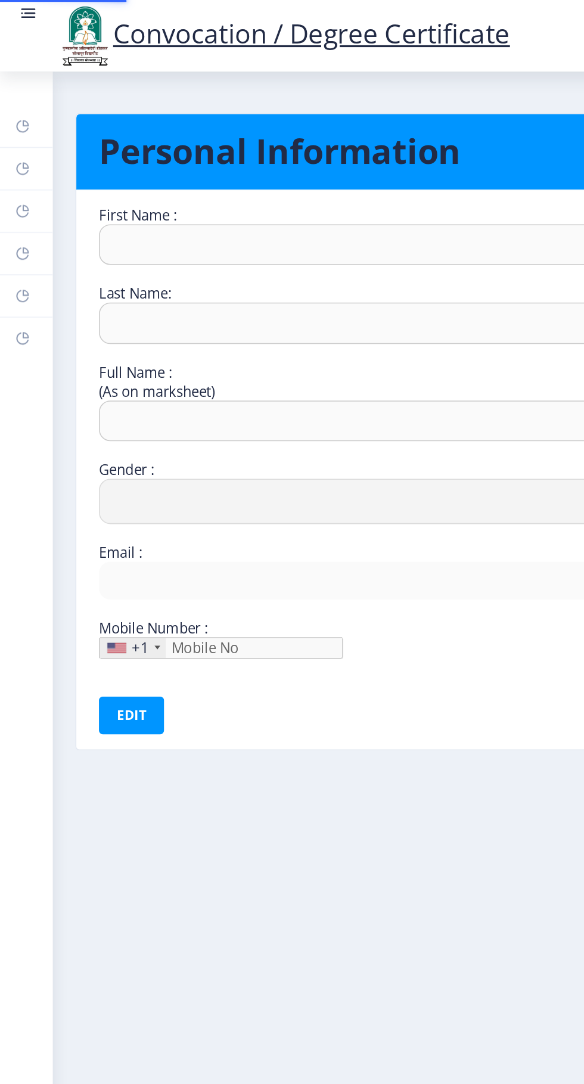
type input "9922032503"
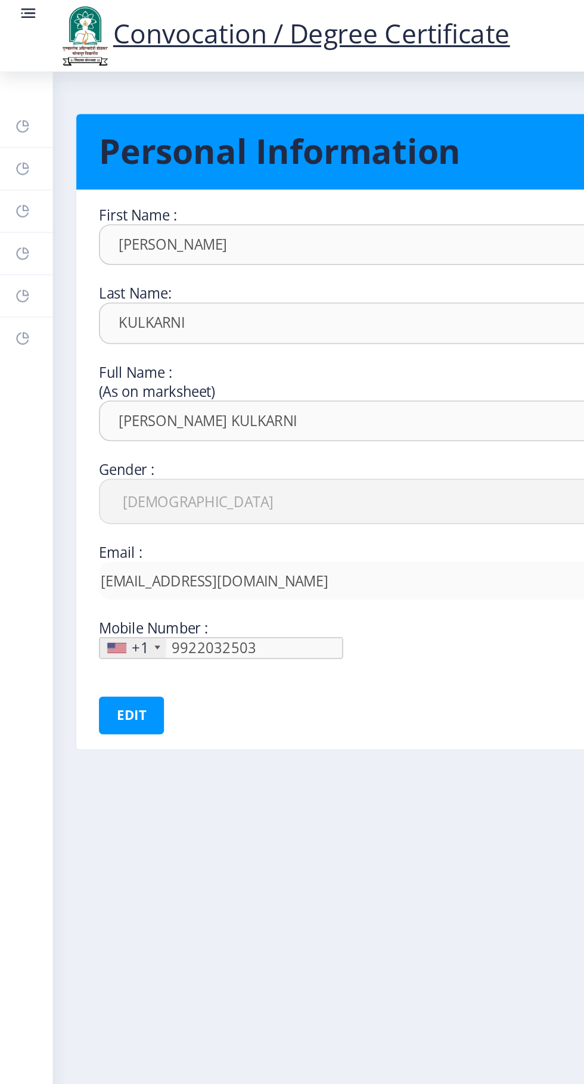
click at [20, 159] on link "Myapplication" at bounding box center [16, 160] width 33 height 26
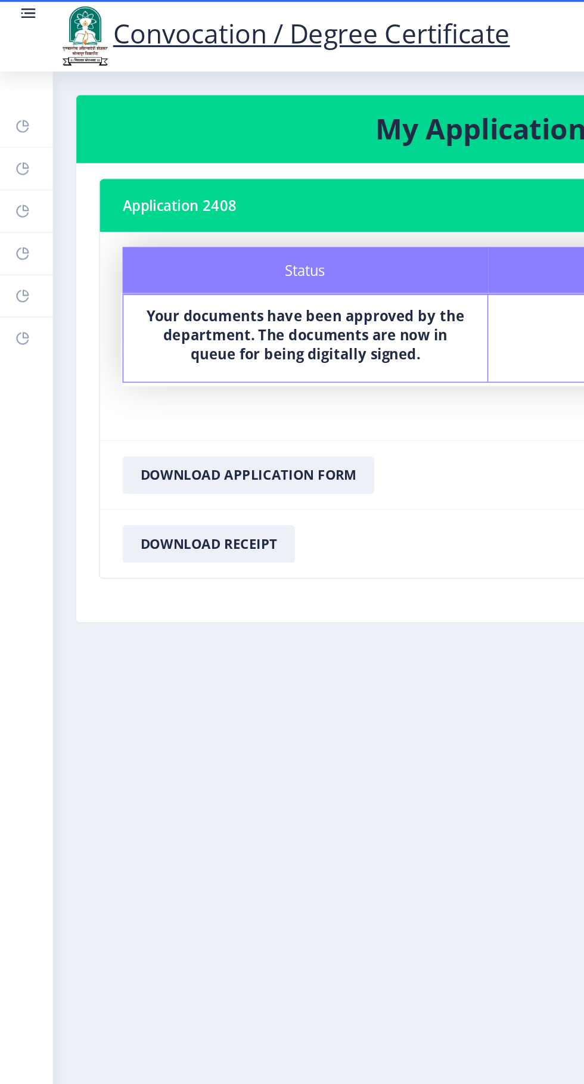
click at [18, 188] on rect at bounding box center [15, 187] width 10 height 10
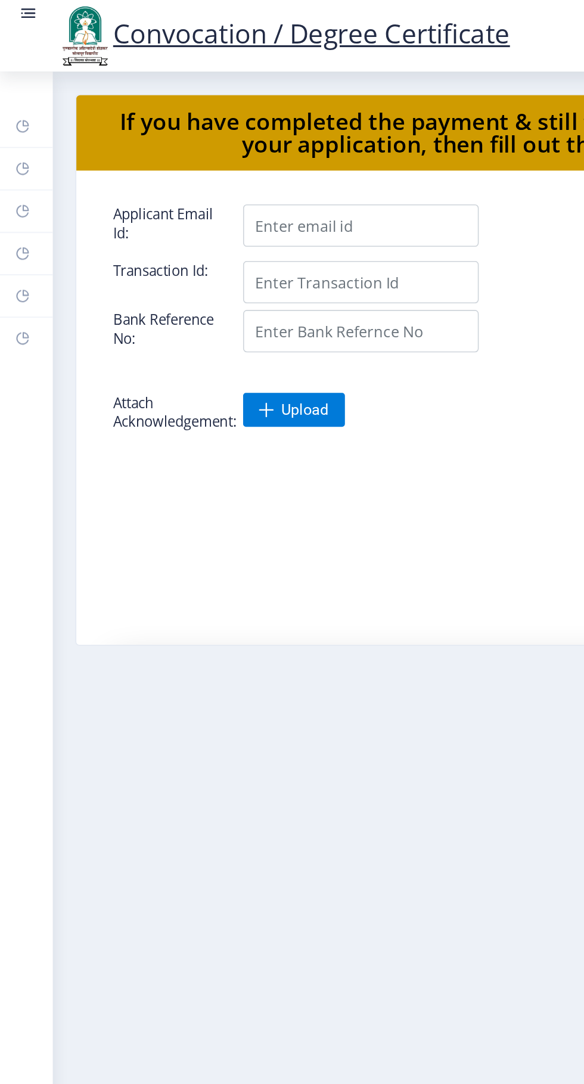
click at [14, 214] on rect at bounding box center [15, 214] width 10 height 10
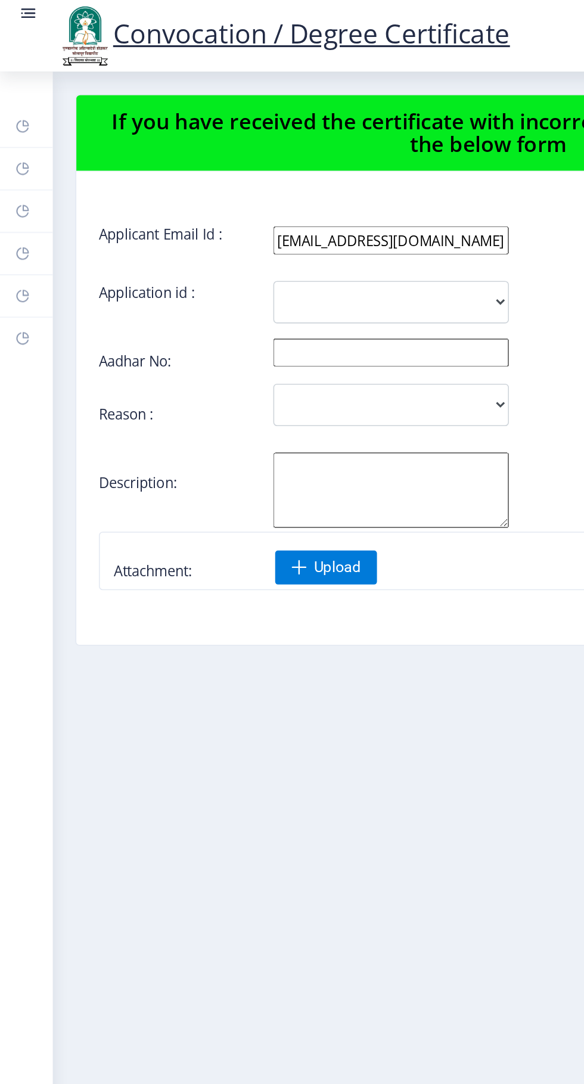
click at [22, 137] on link "Profile" at bounding box center [16, 133] width 33 height 26
select select
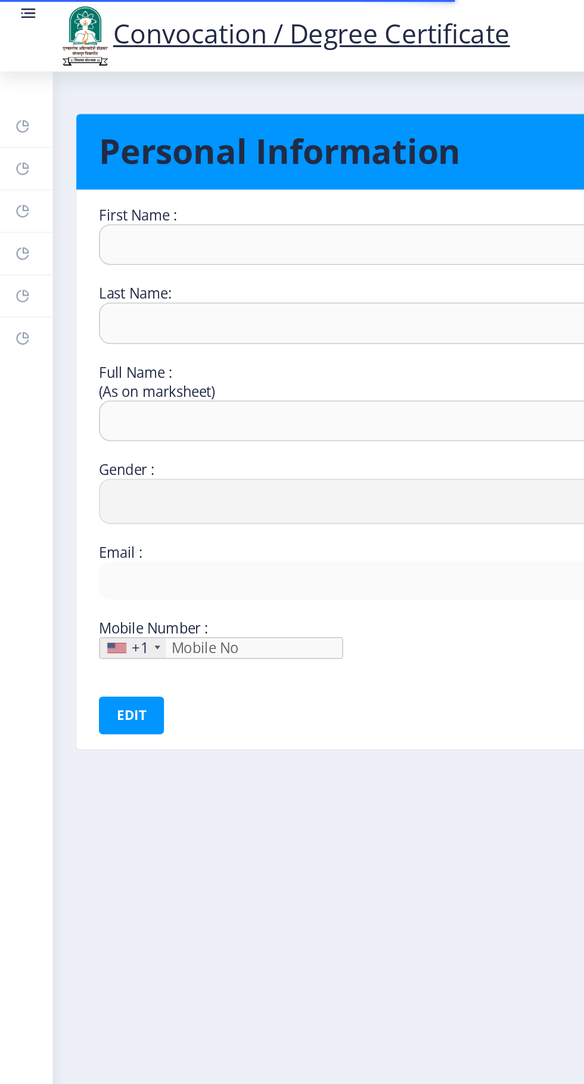
type input "[PERSON_NAME]"
type input "KULKARNI"
type input "MANGESH RAMKRUSHNA KULKARNI"
select select "[DEMOGRAPHIC_DATA]"
type input "m.r.kulkarni12@gmail.com"
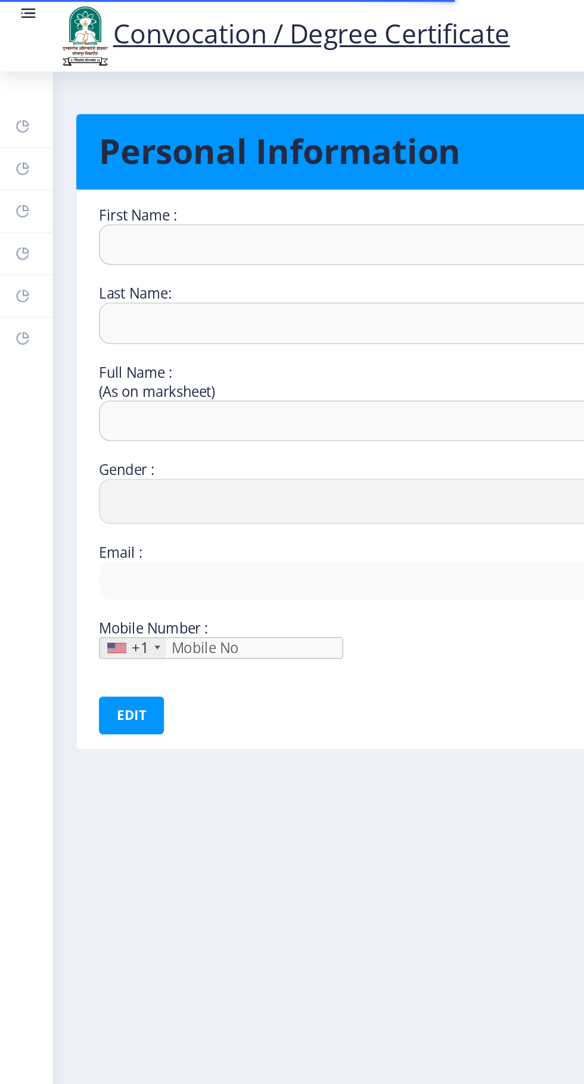
type input "9922032503"
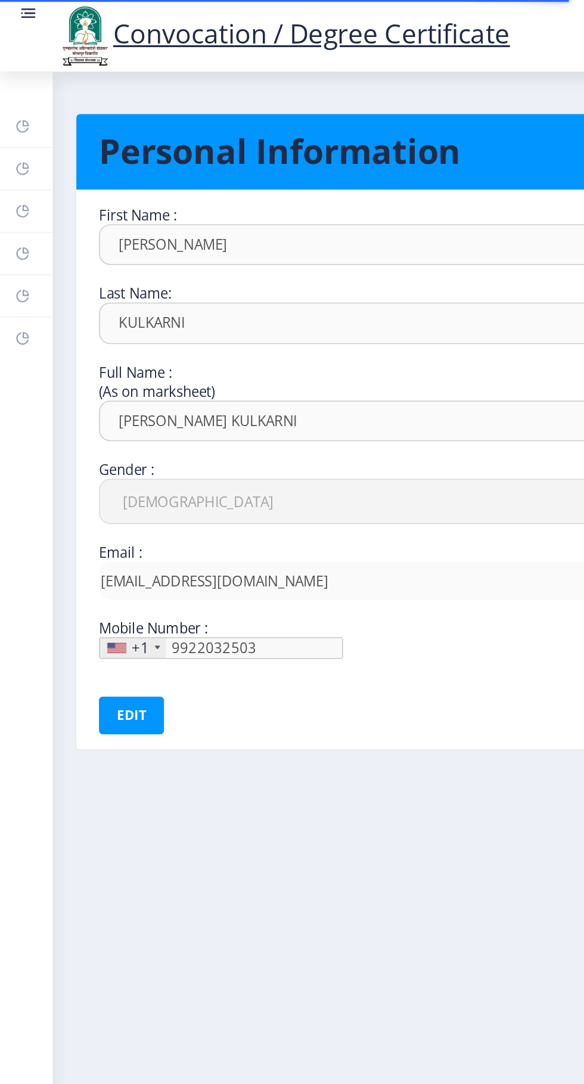
click at [14, 107] on rect at bounding box center [15, 107] width 10 height 10
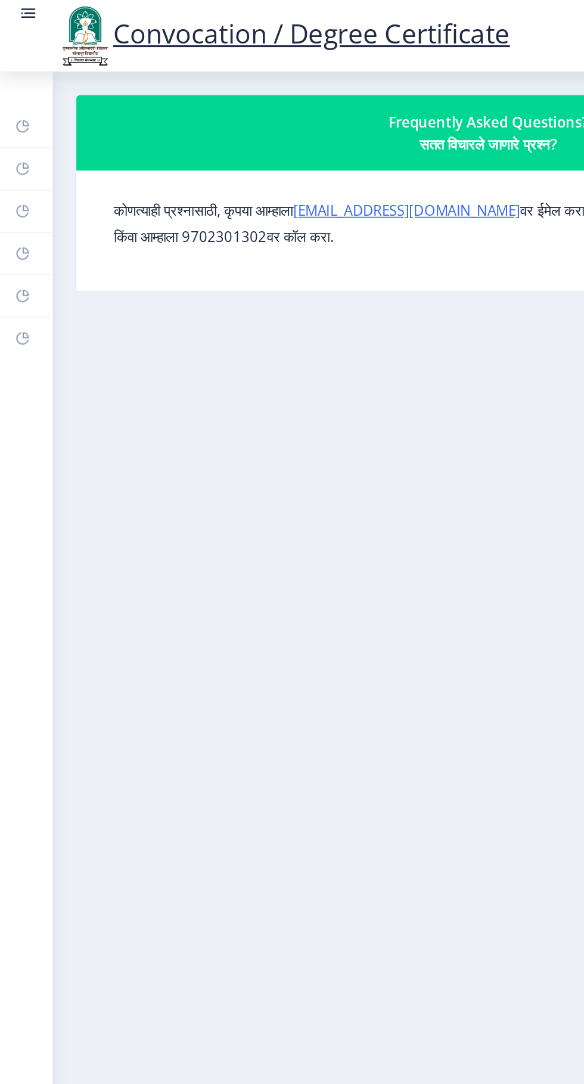
click at [14, 80] on rect at bounding box center [15, 80] width 10 height 10
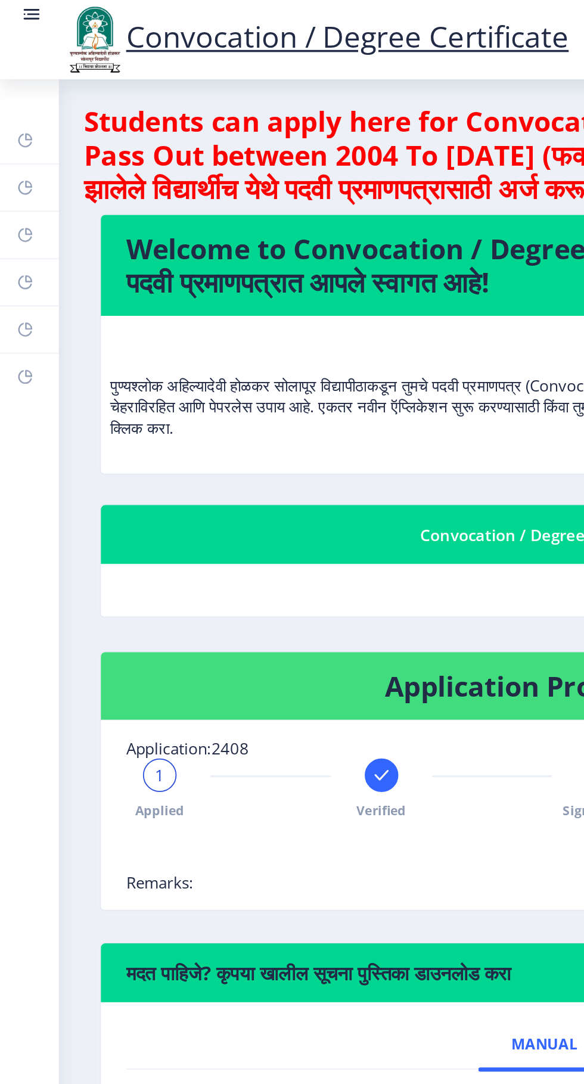
scroll to position [8, 0]
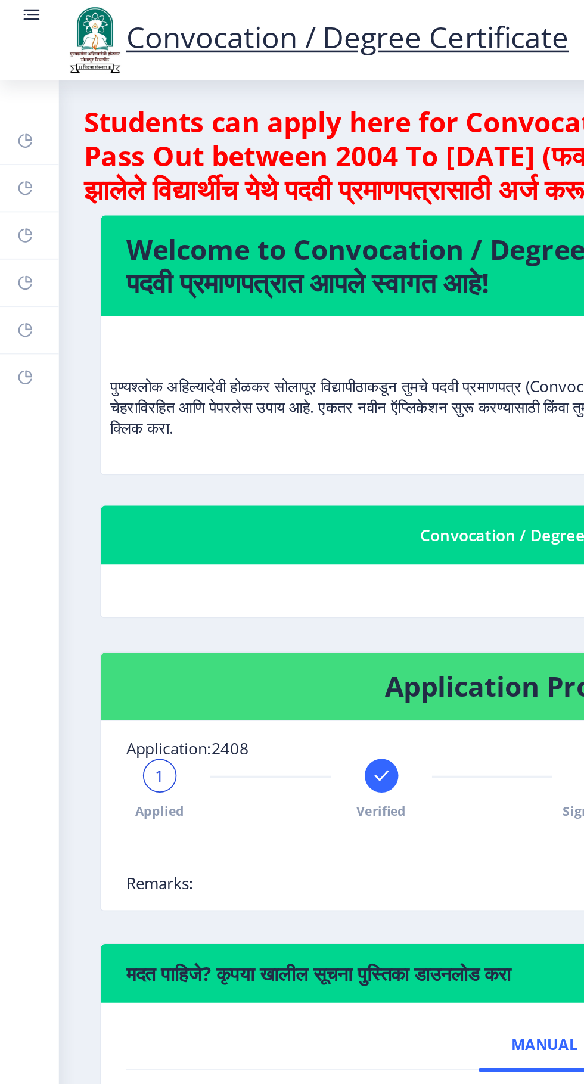
click at [16, 117] on link "Help/FAQ" at bounding box center [16, 107] width 33 height 26
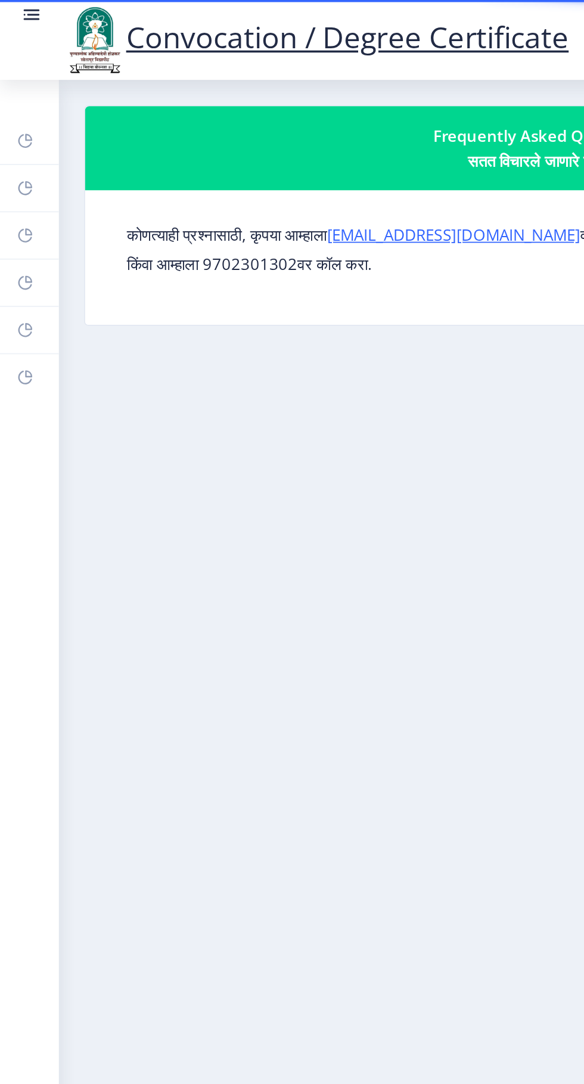
click at [18, 144] on link "Profile" at bounding box center [16, 133] width 33 height 26
select select
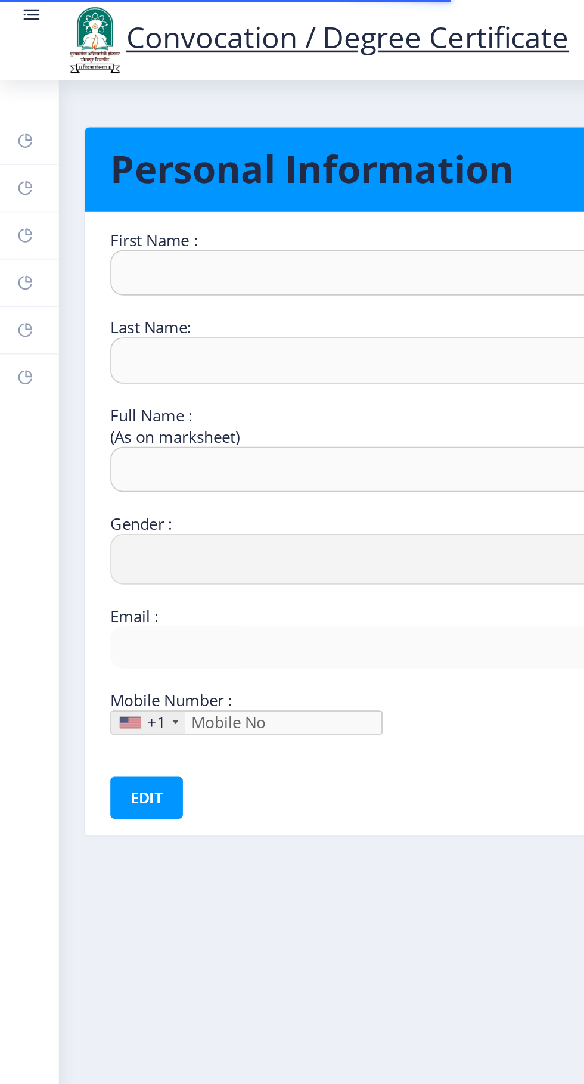
type input "[PERSON_NAME]"
type input "KULKARNI"
type input "MANGESH RAMKRUSHNA KULKARNI"
select select "[DEMOGRAPHIC_DATA]"
type input "m.r.kulkarni12@gmail.com"
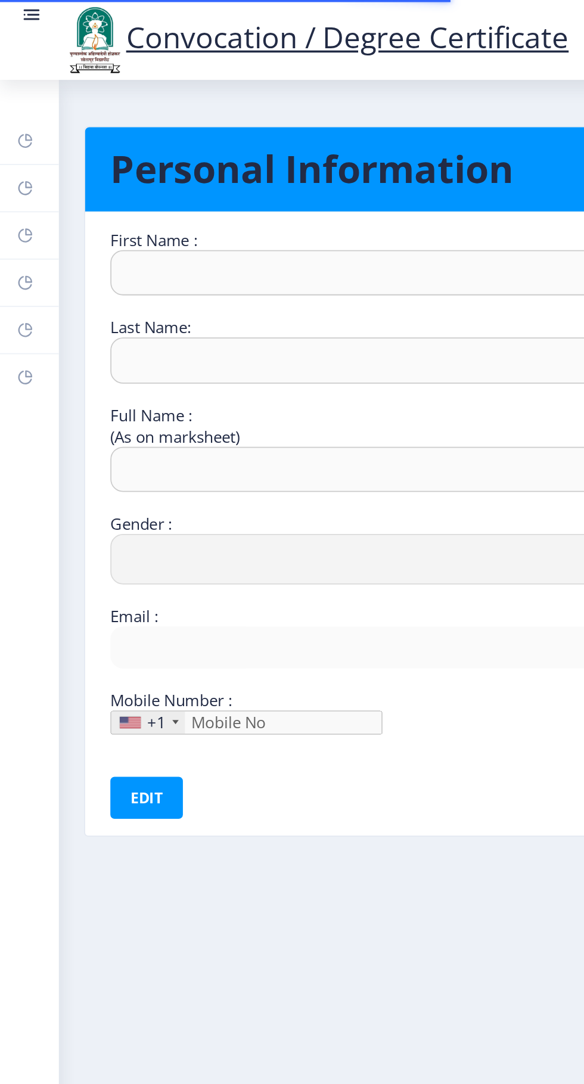
type input "9922032503"
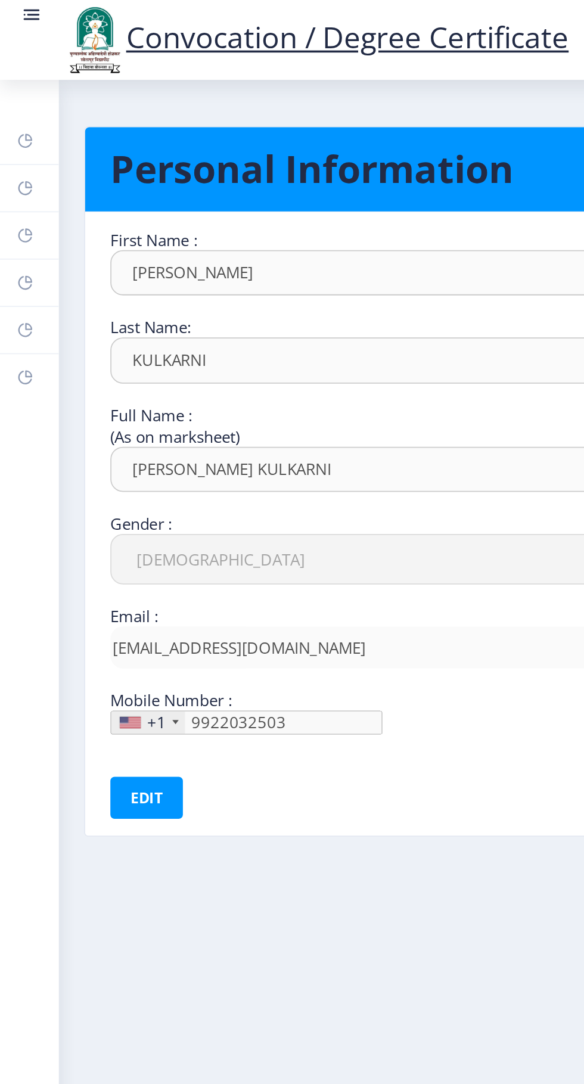
click at [15, 163] on icon at bounding box center [14, 161] width 8 height 8
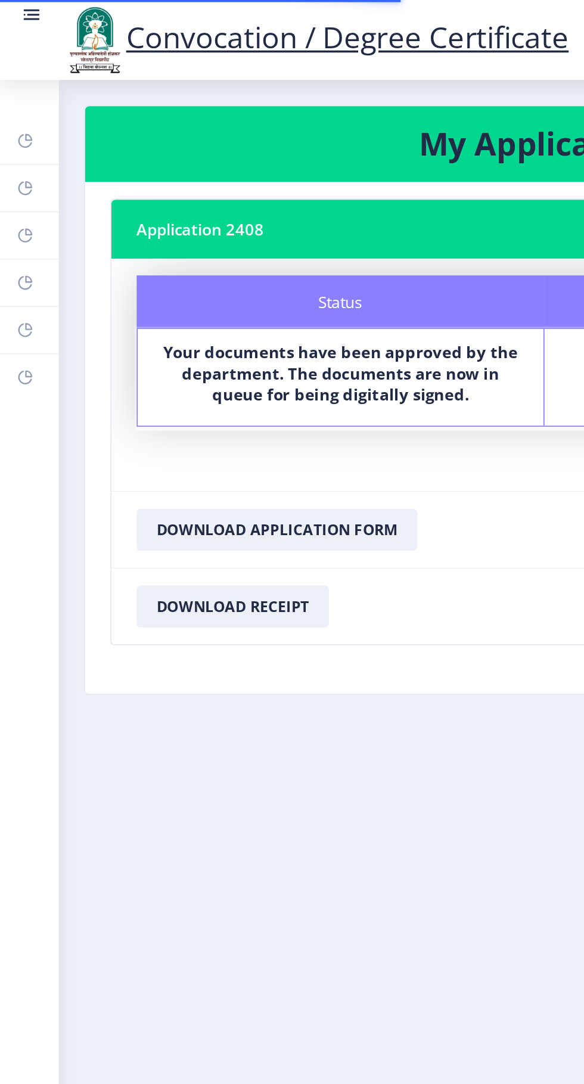
click at [17, 185] on rect at bounding box center [15, 187] width 10 height 10
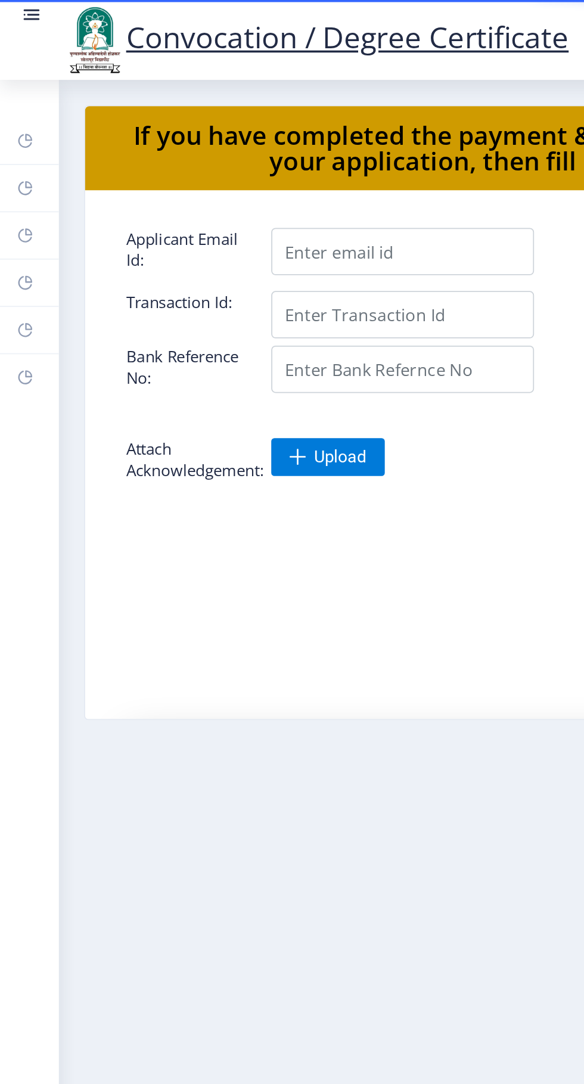
click at [14, 160] on rect at bounding box center [15, 161] width 10 height 10
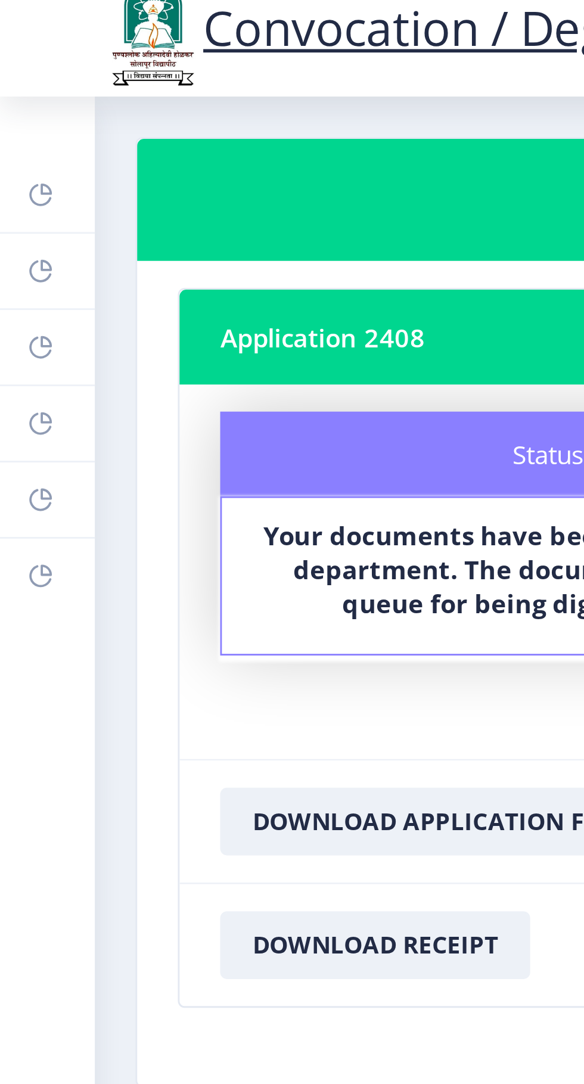
scroll to position [8, 0]
click at [17, 191] on rect at bounding box center [15, 187] width 10 height 10
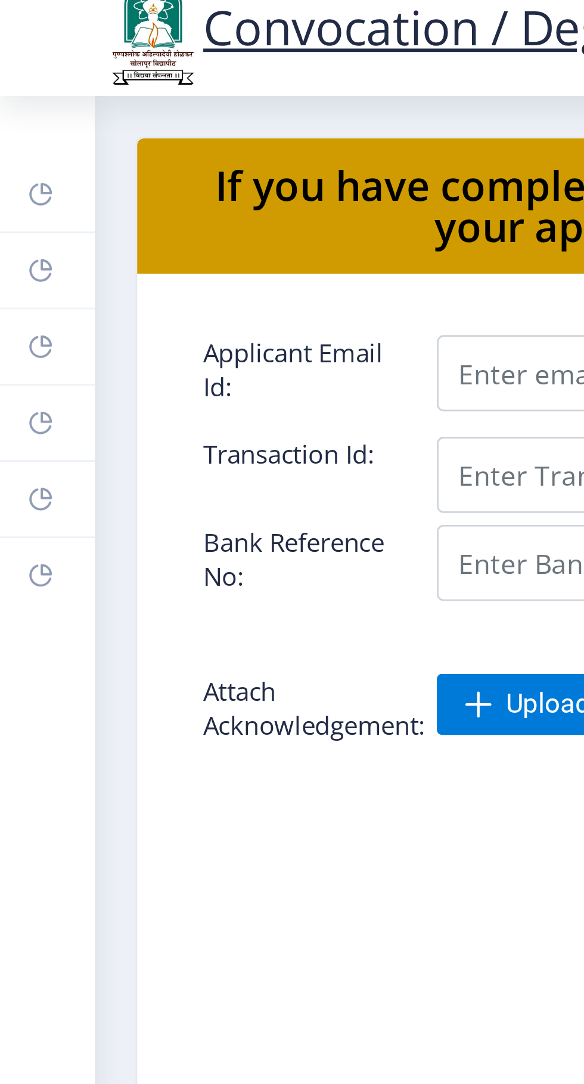
click at [14, 155] on icon at bounding box center [15, 160] width 10 height 12
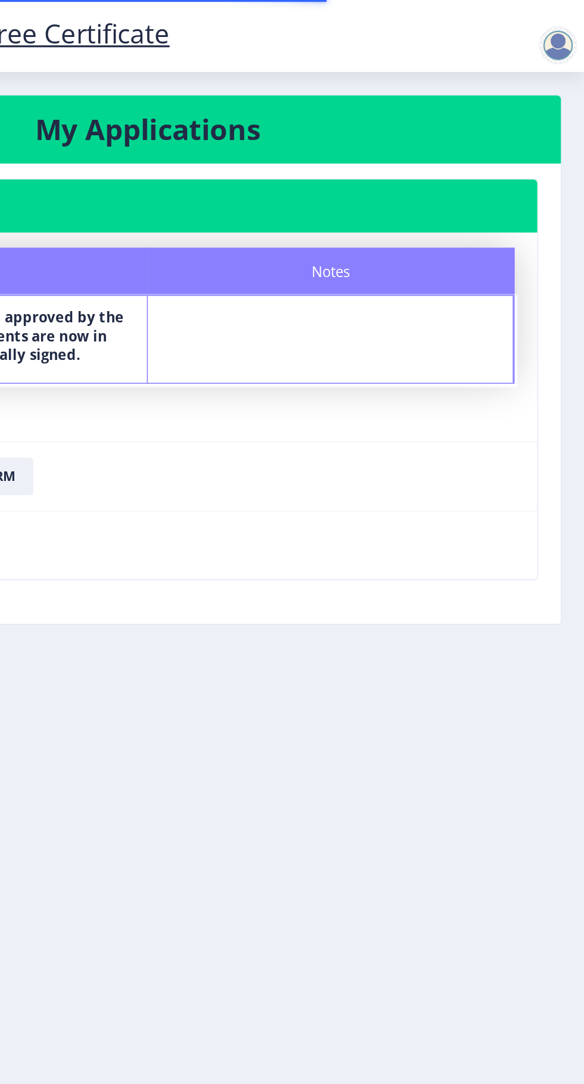
scroll to position [8, 0]
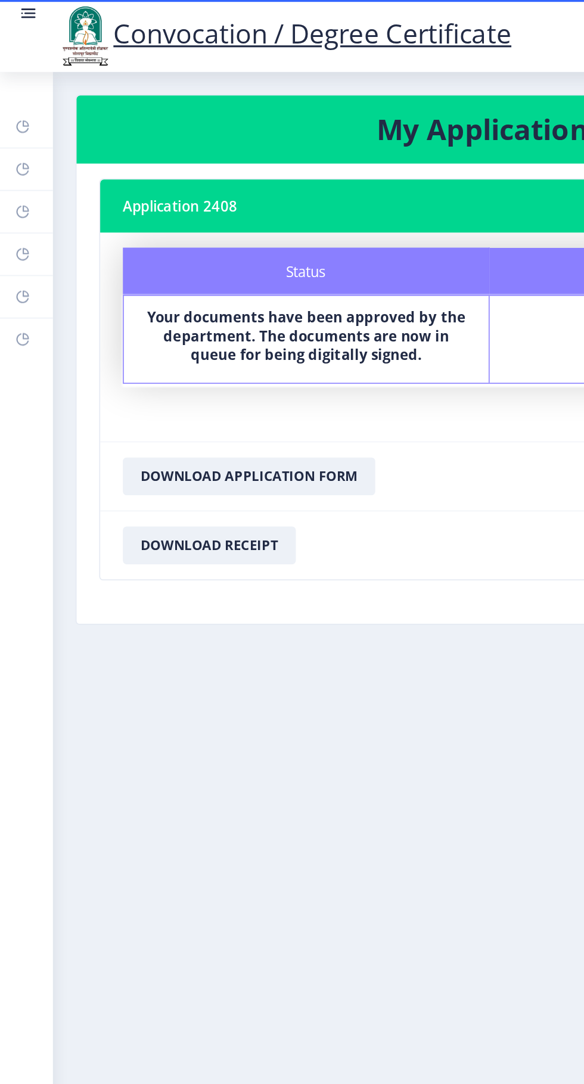
click at [18, 214] on rect at bounding box center [15, 214] width 10 height 10
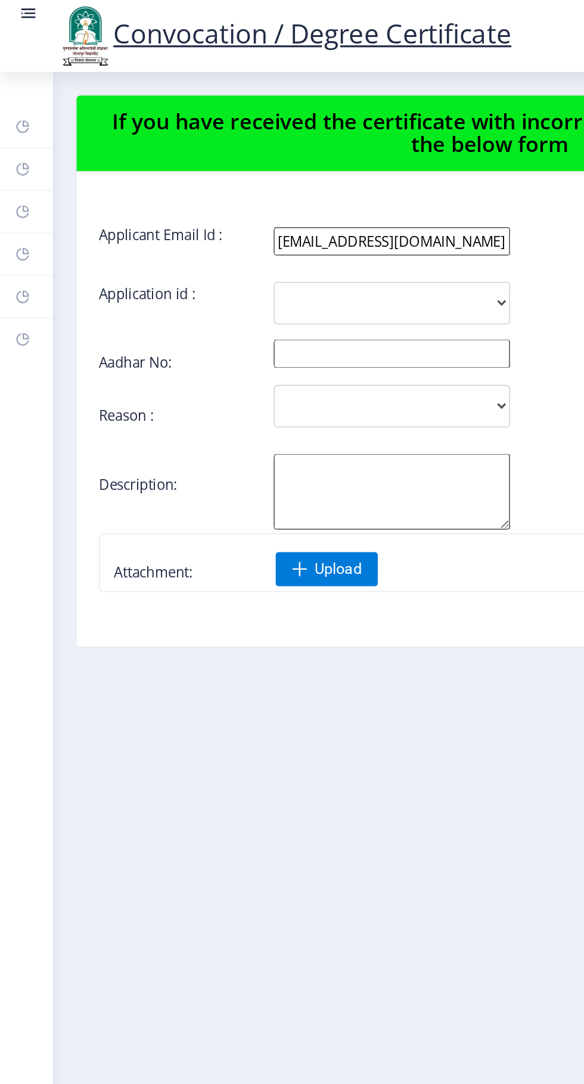
click at [20, 187] on link "Payment issue" at bounding box center [16, 187] width 33 height 26
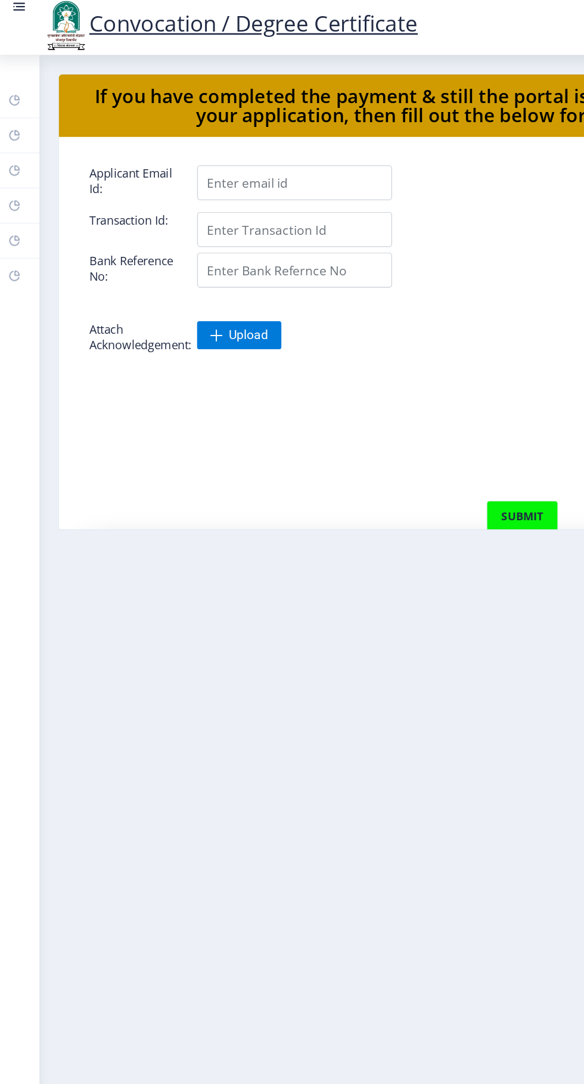
scroll to position [8, 0]
